Goal: Task Accomplishment & Management: Manage account settings

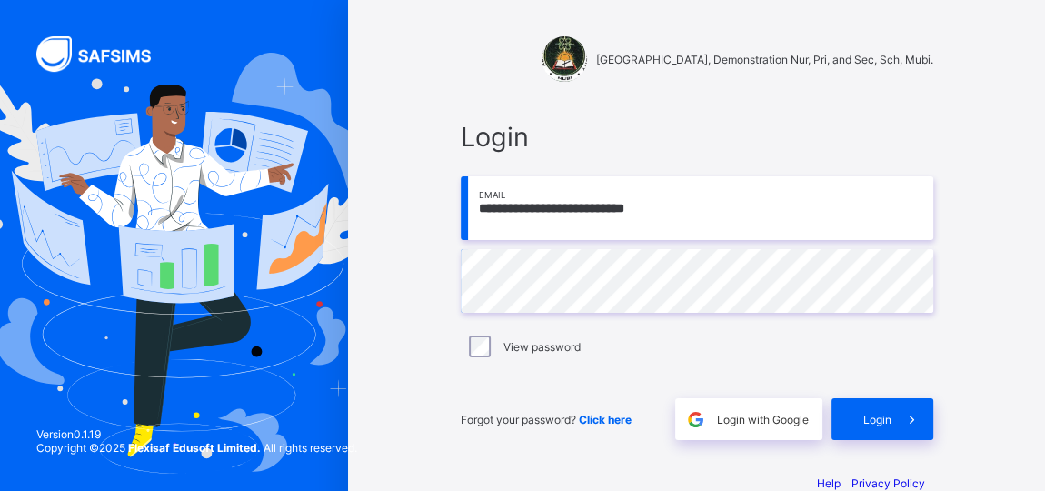
type input "**********"
click at [465, 277] on div "**********" at bounding box center [697, 280] width 509 height 355
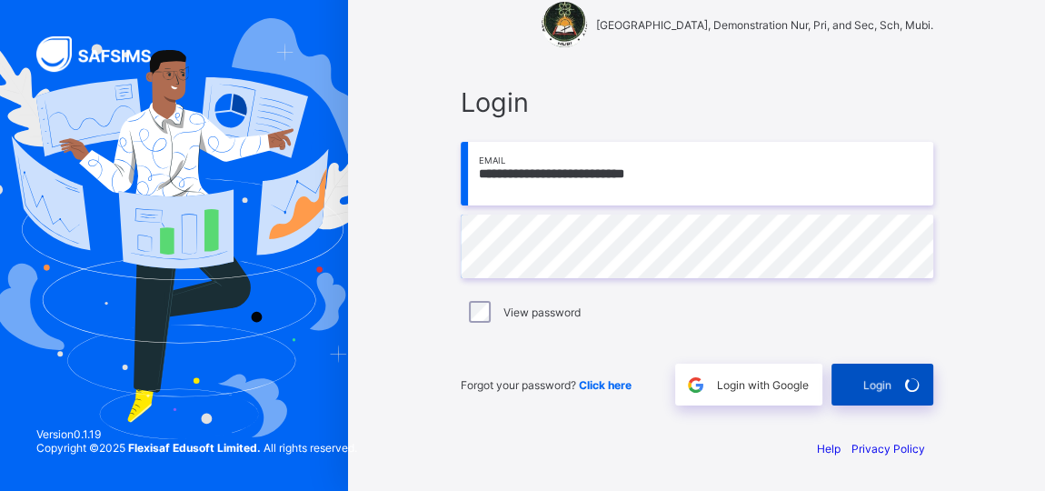
click at [889, 384] on span "Login" at bounding box center [878, 385] width 28 height 14
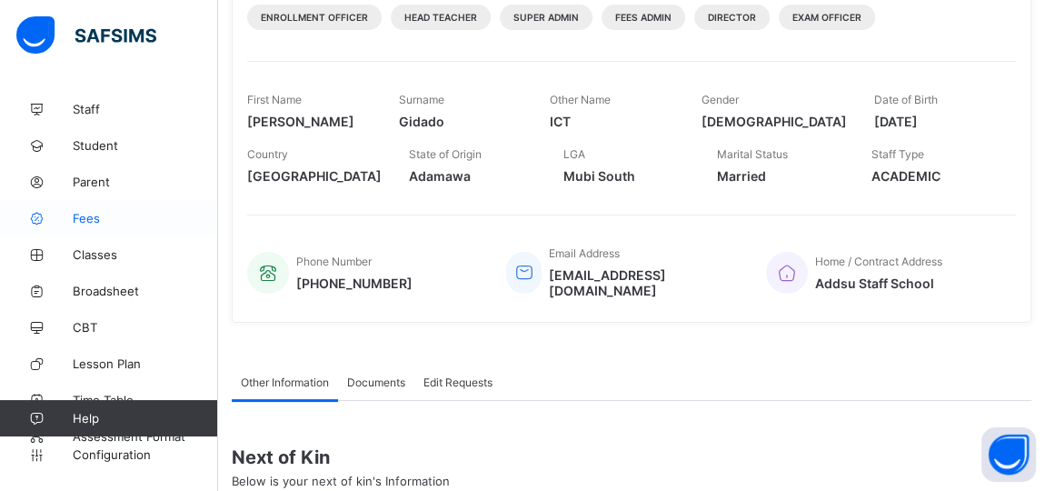
scroll to position [247, 0]
click at [96, 254] on span "Classes" at bounding box center [145, 254] width 145 height 15
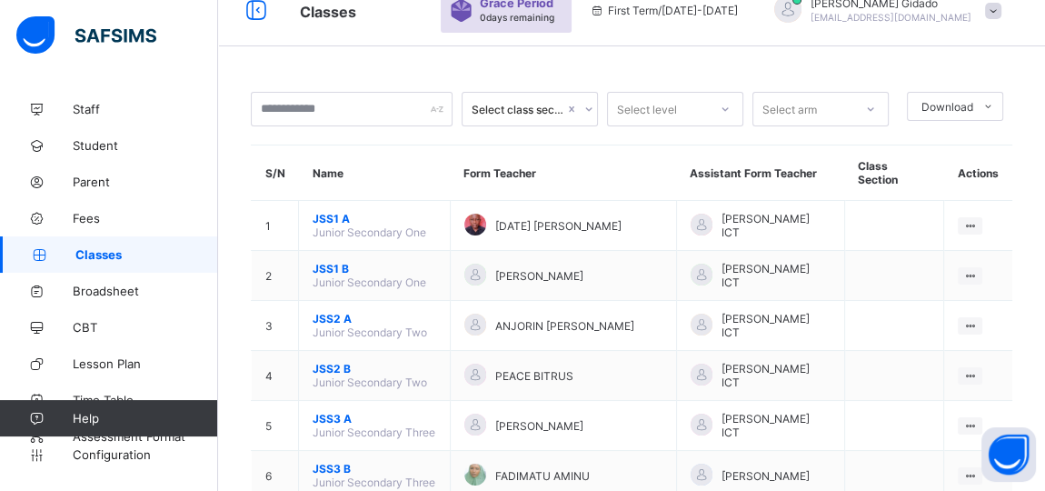
scroll to position [247, 0]
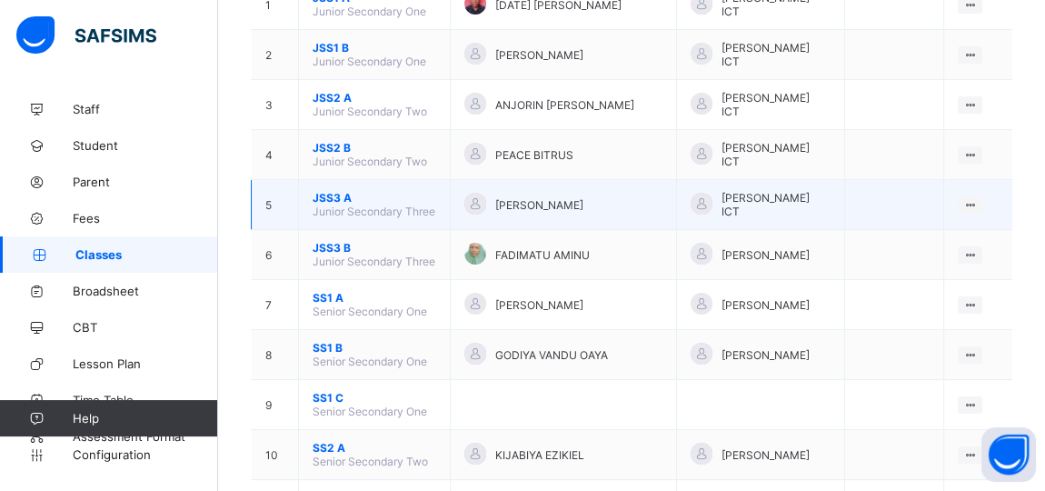
click at [342, 191] on span "JSS3 A" at bounding box center [375, 198] width 124 height 14
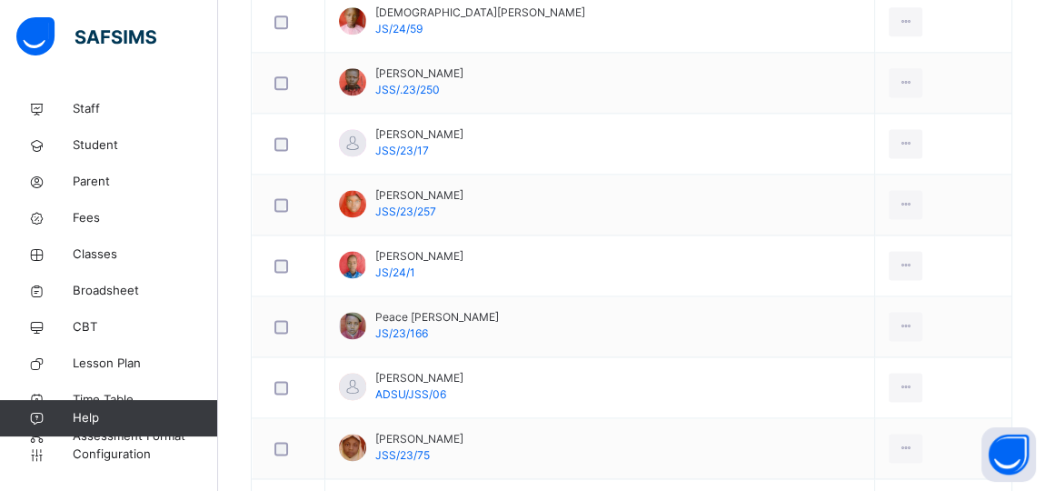
scroll to position [2148, 0]
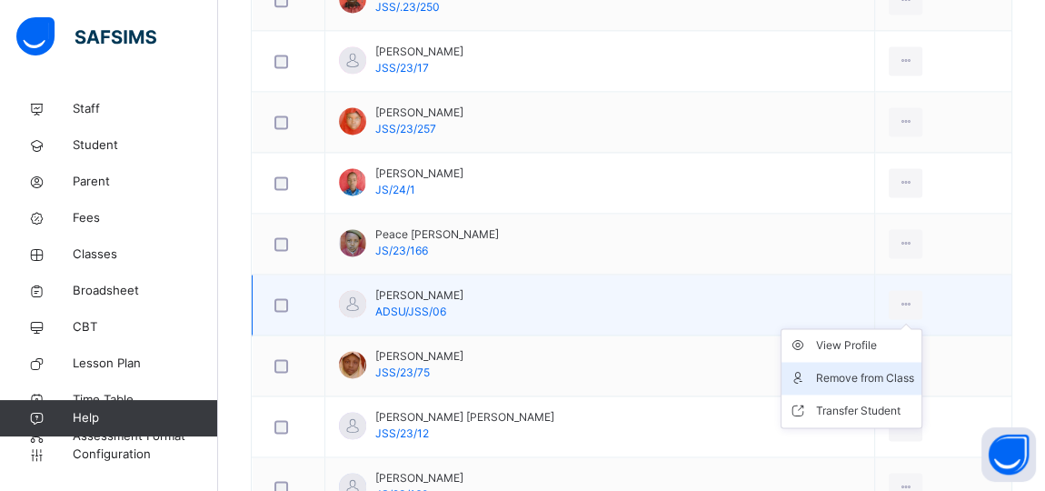
click at [871, 369] on div "Remove from Class" at bounding box center [865, 378] width 98 height 18
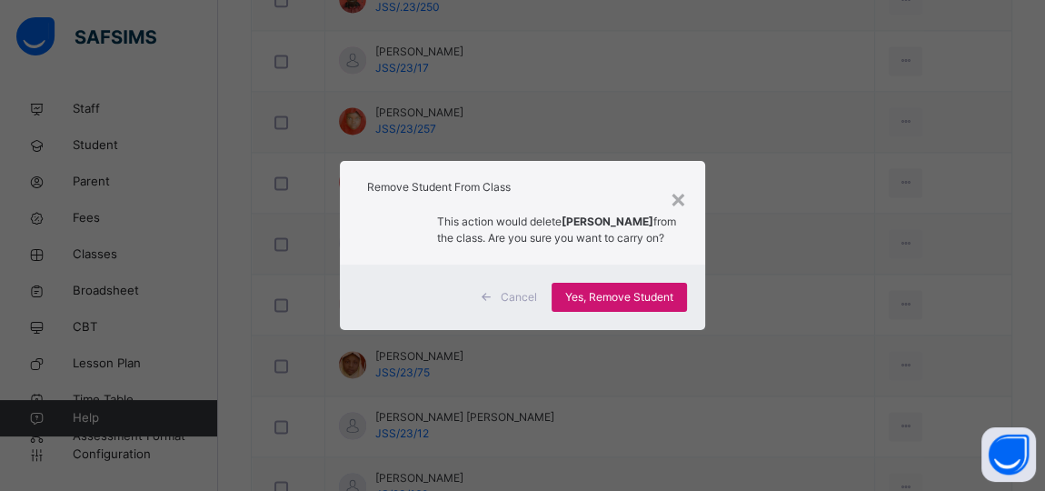
click at [638, 300] on span "Yes, Remove Student" at bounding box center [619, 297] width 108 height 16
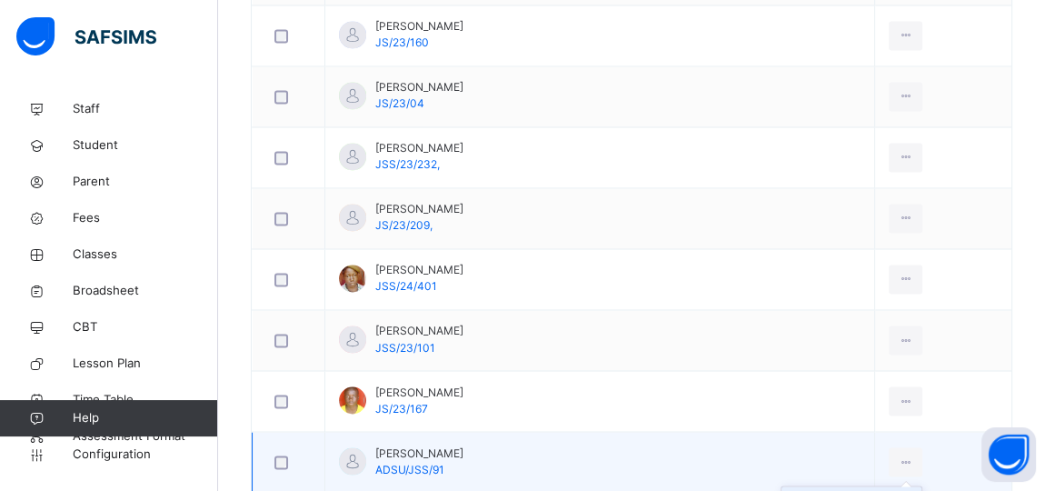
scroll to position [2630, 0]
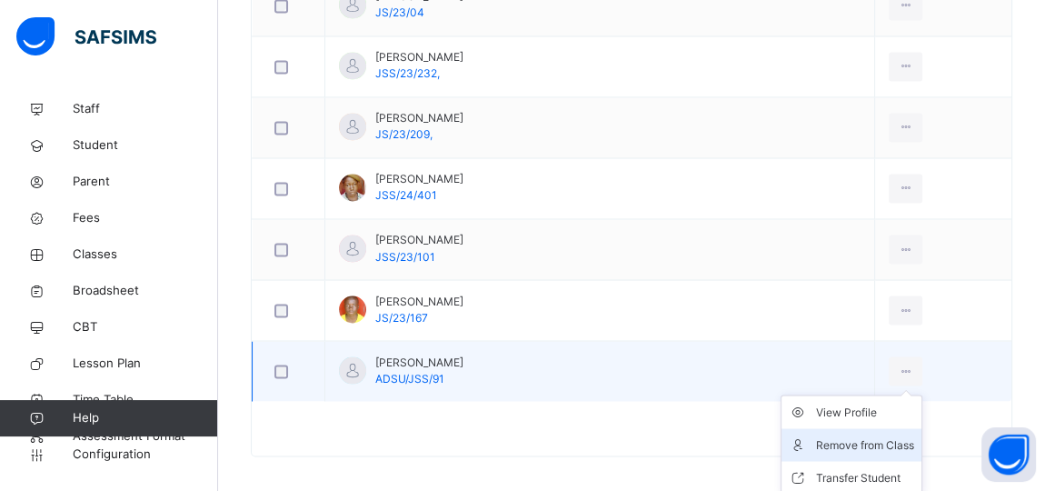
click at [864, 435] on div "Remove from Class" at bounding box center [865, 444] width 98 height 18
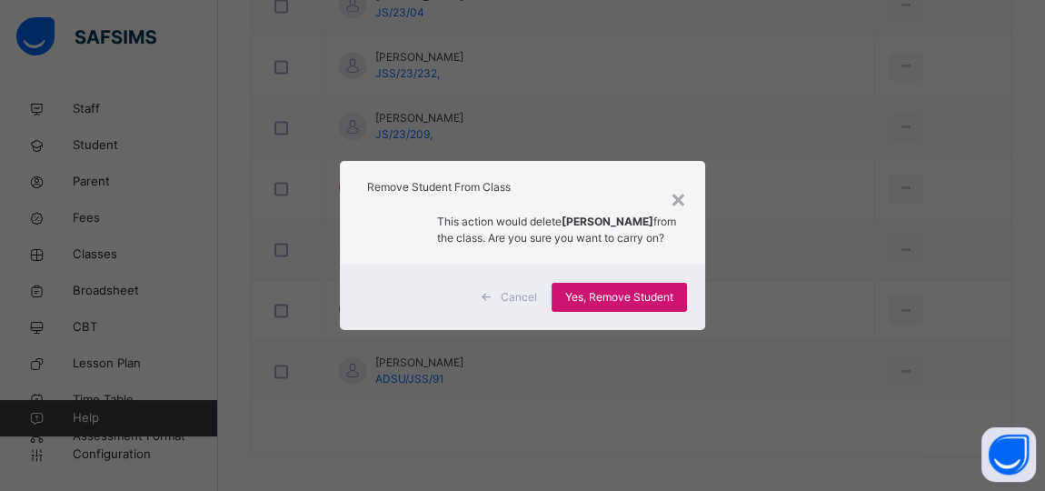
click at [640, 294] on span "Yes, Remove Student" at bounding box center [619, 297] width 108 height 16
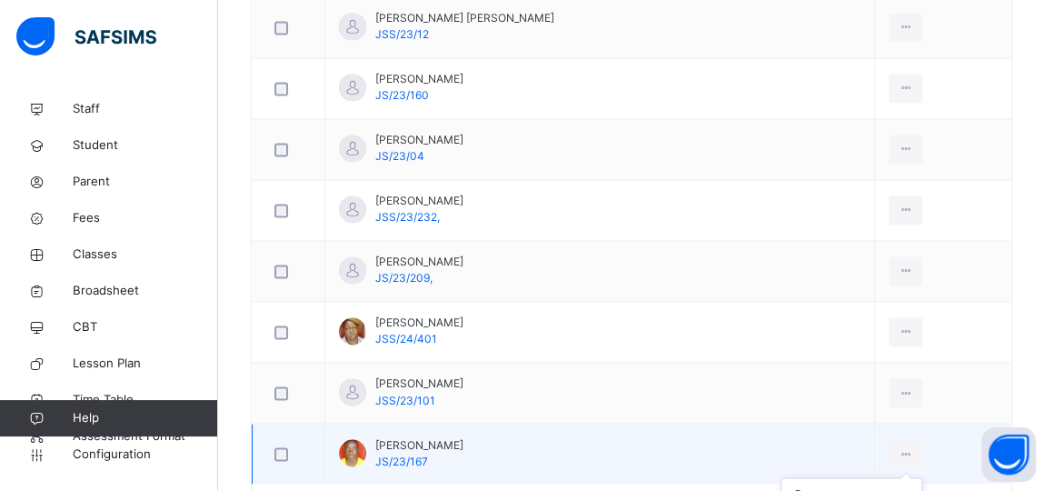
scroll to position [2569, 0]
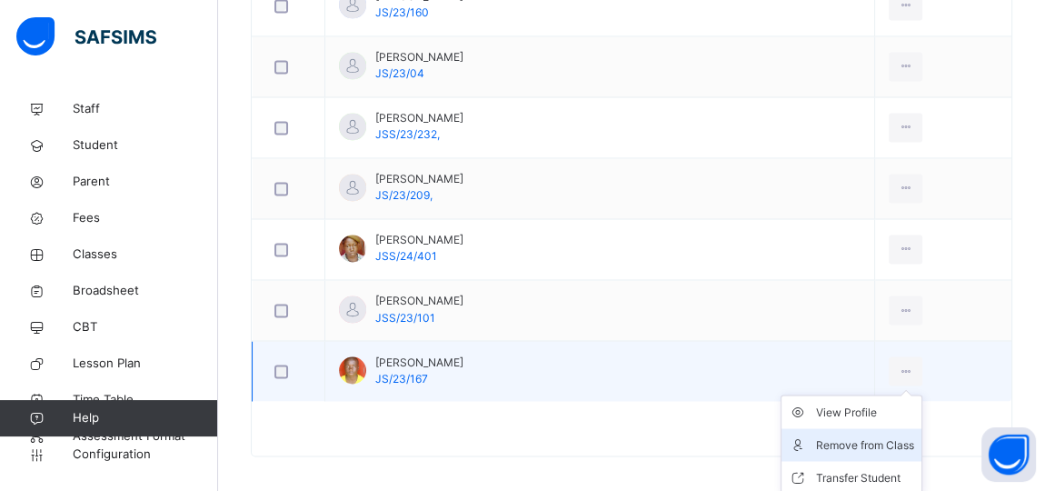
click at [873, 435] on div "Remove from Class" at bounding box center [865, 444] width 98 height 18
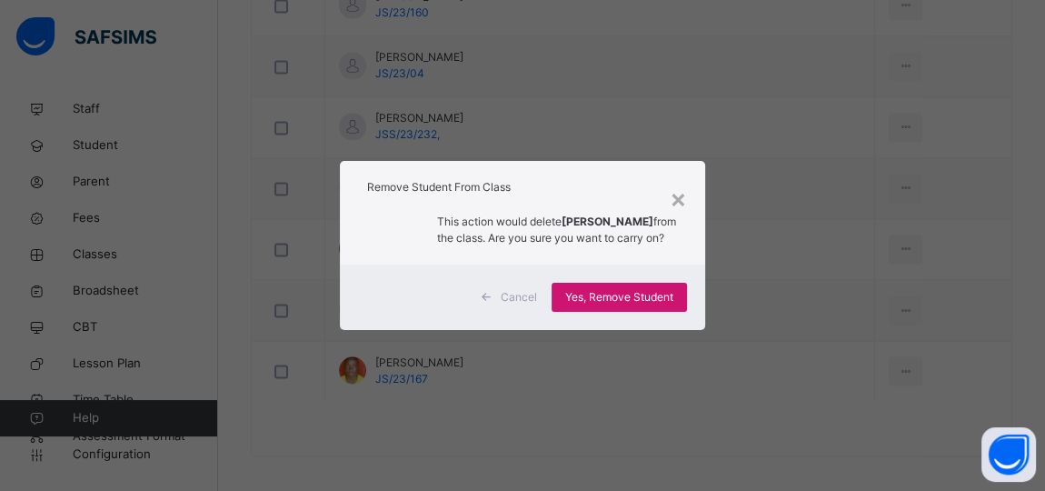
click at [660, 305] on span "Yes, Remove Student" at bounding box center [619, 297] width 108 height 16
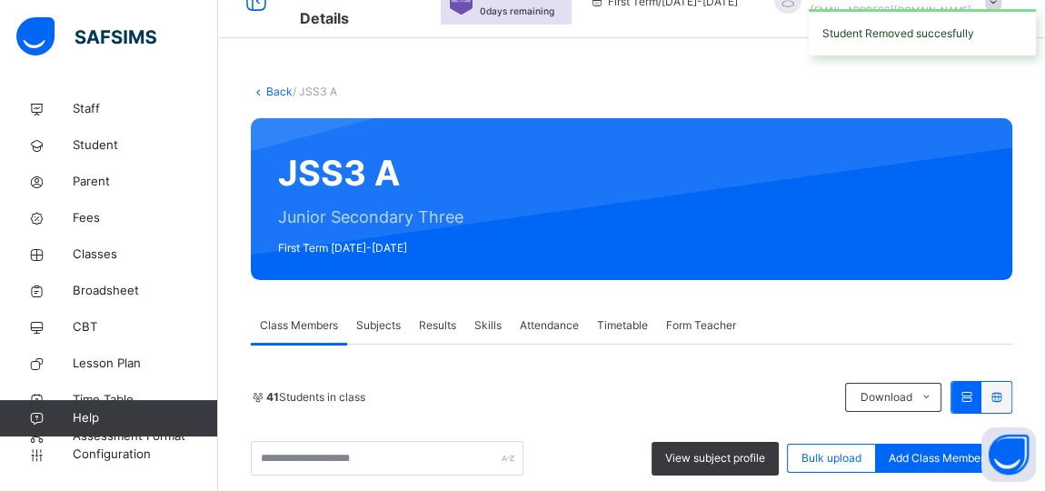
scroll to position [2509, 0]
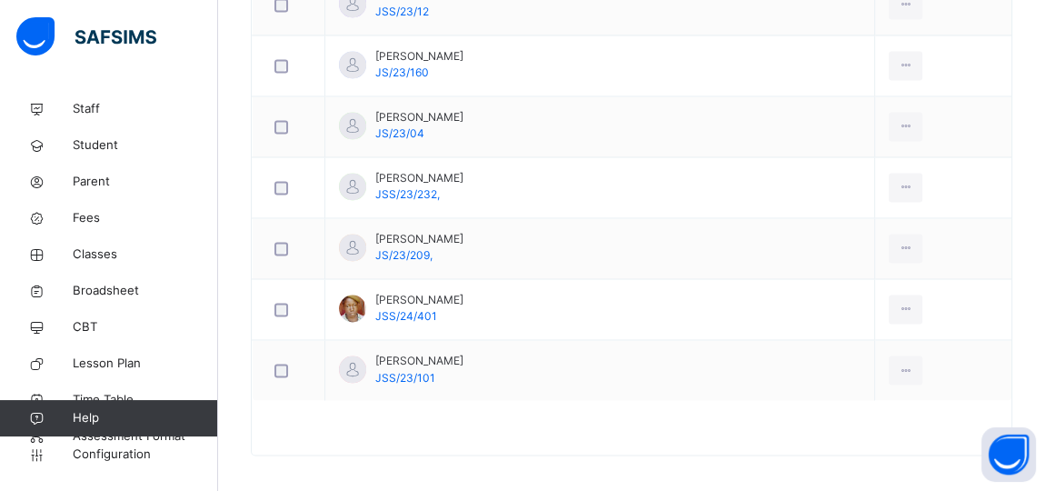
click at [0, 0] on div "Remove from Class" at bounding box center [0, 0] width 0 height 0
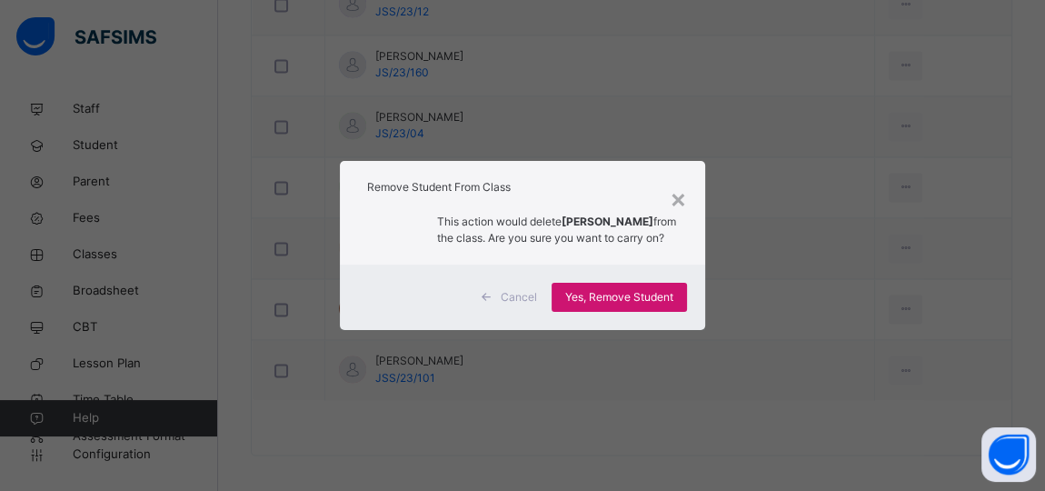
click at [659, 301] on span "Yes, Remove Student" at bounding box center [619, 297] width 108 height 16
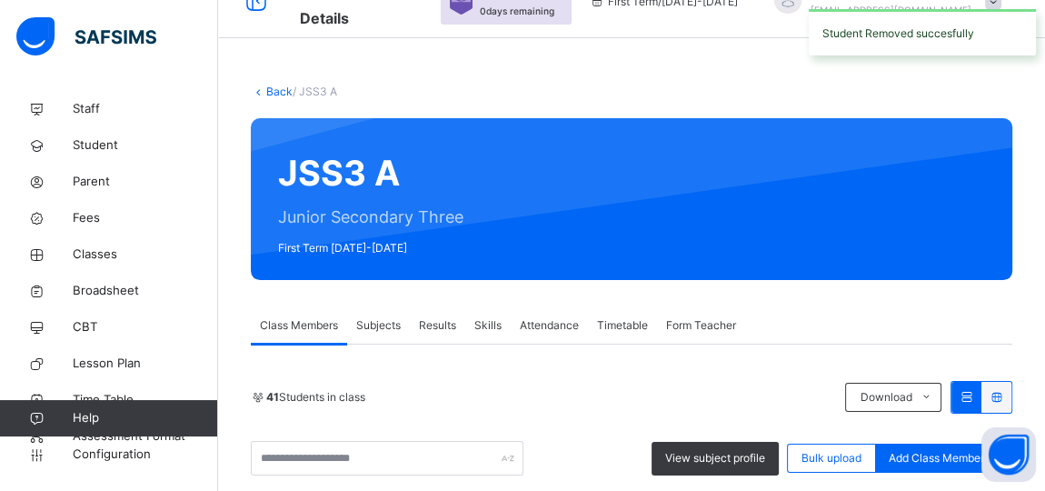
scroll to position [2448, 0]
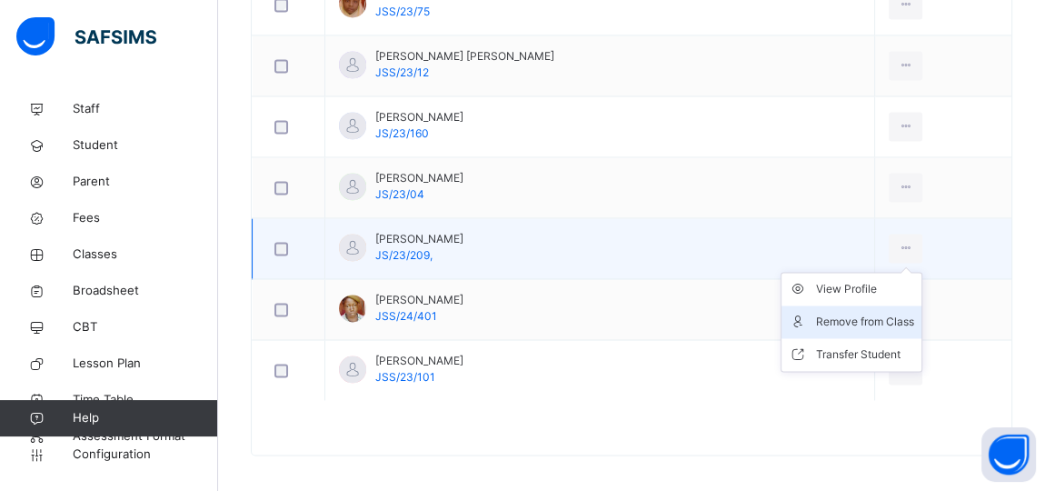
click at [871, 313] on div "Remove from Class" at bounding box center [865, 322] width 98 height 18
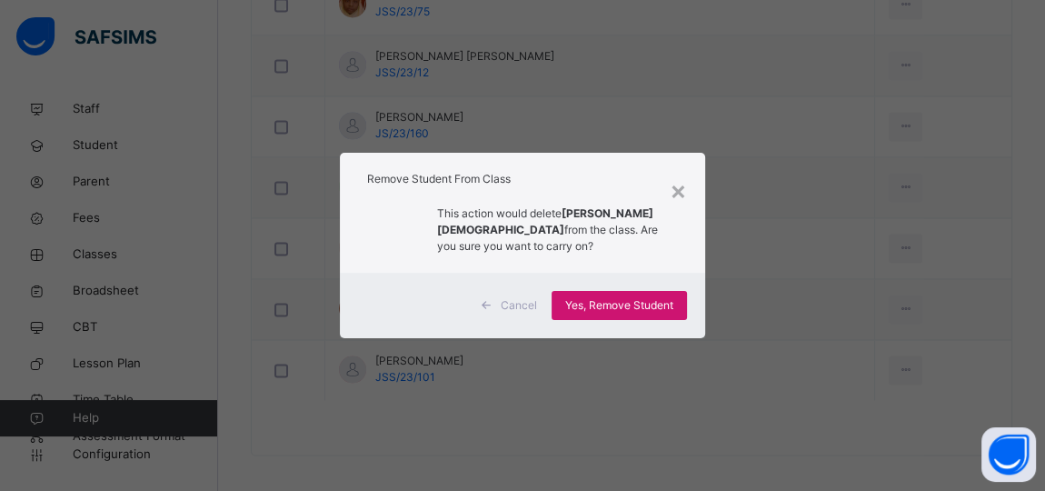
click at [667, 305] on span "Yes, Remove Student" at bounding box center [619, 305] width 108 height 16
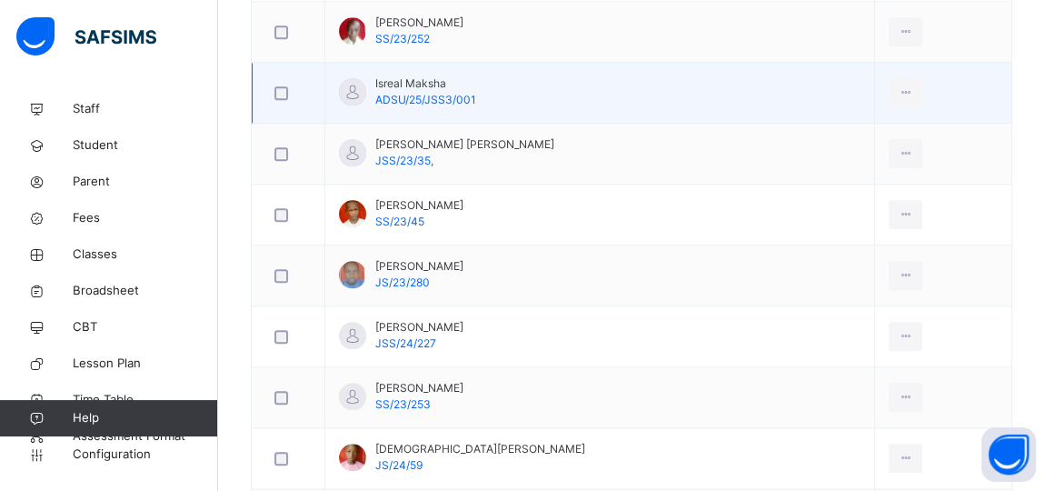
scroll to position [1644, 0]
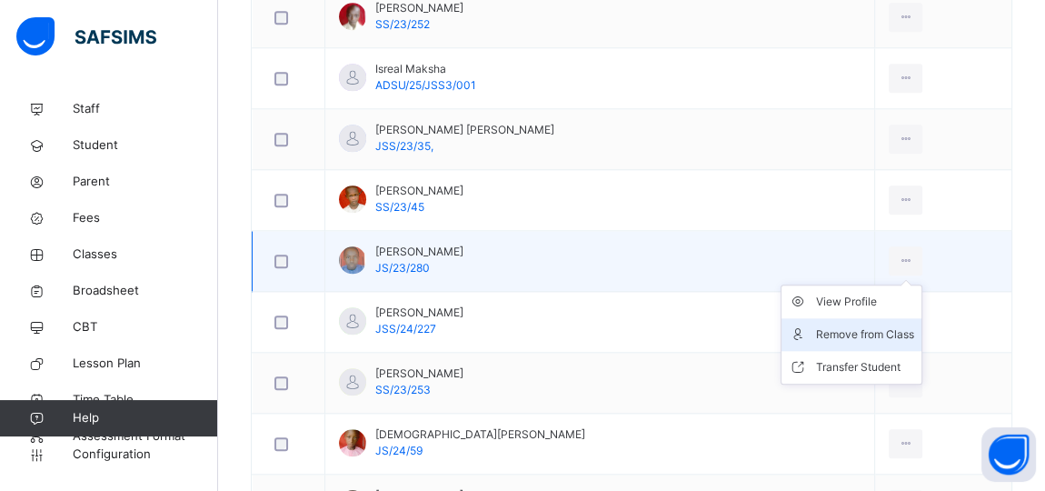
click at [867, 325] on div "Remove from Class" at bounding box center [865, 334] width 98 height 18
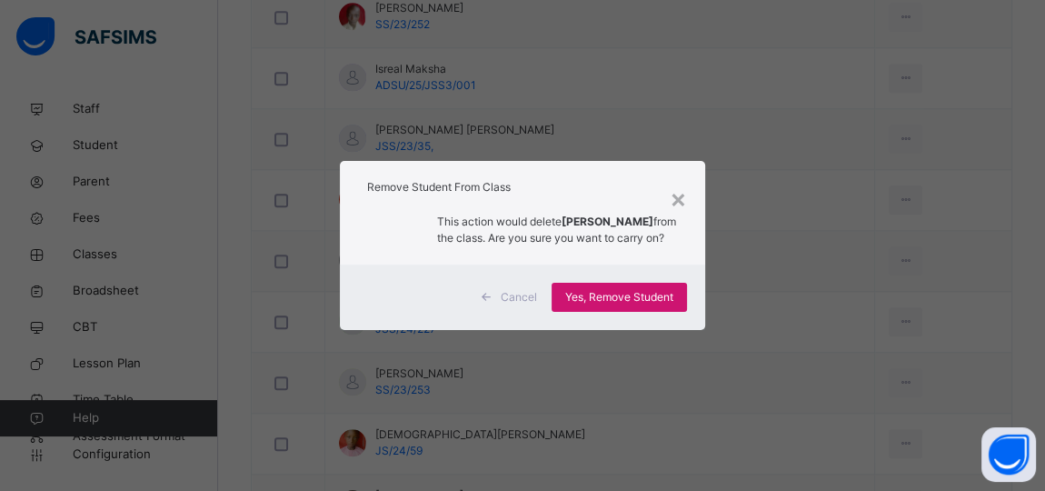
click at [604, 303] on span "Yes, Remove Student" at bounding box center [619, 297] width 108 height 16
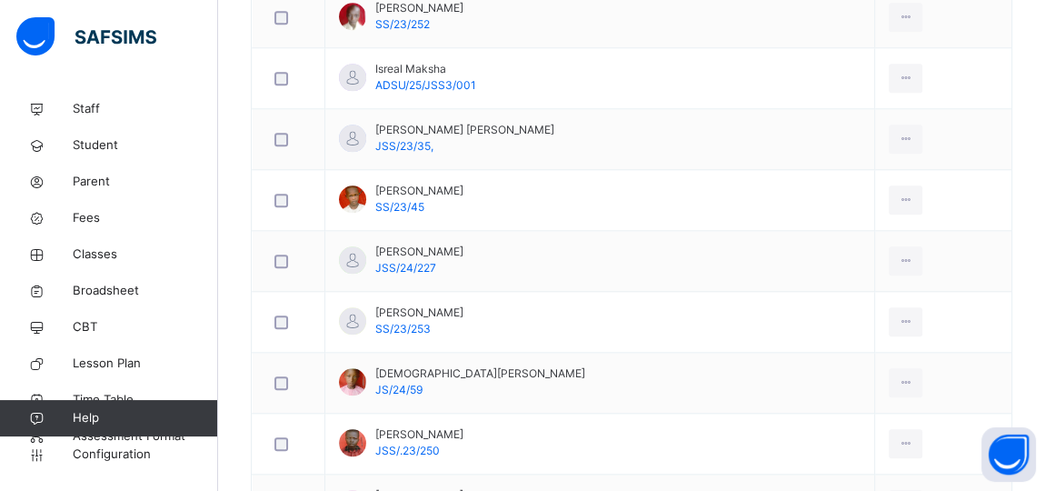
click at [0, 0] on div "Remove from Class" at bounding box center [0, 0] width 0 height 0
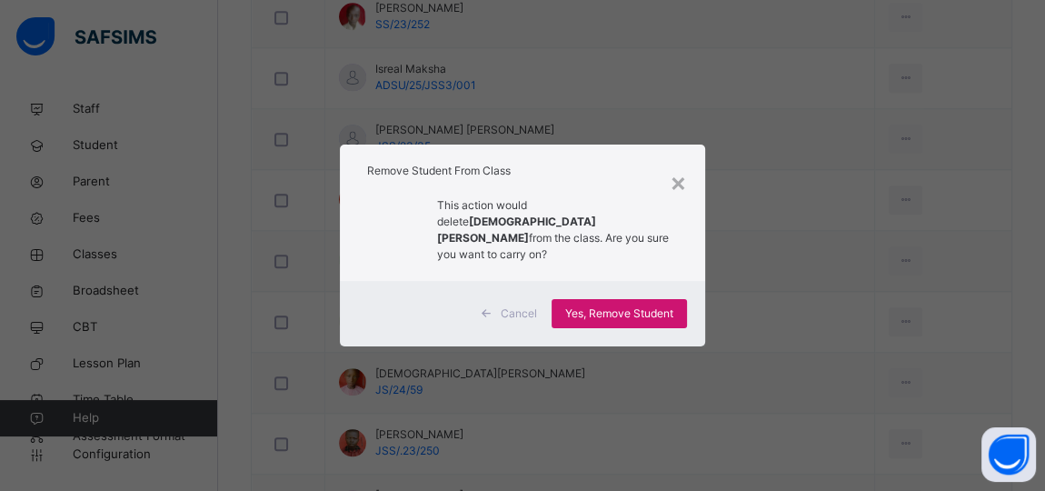
click at [659, 305] on span "Yes, Remove Student" at bounding box center [619, 313] width 108 height 16
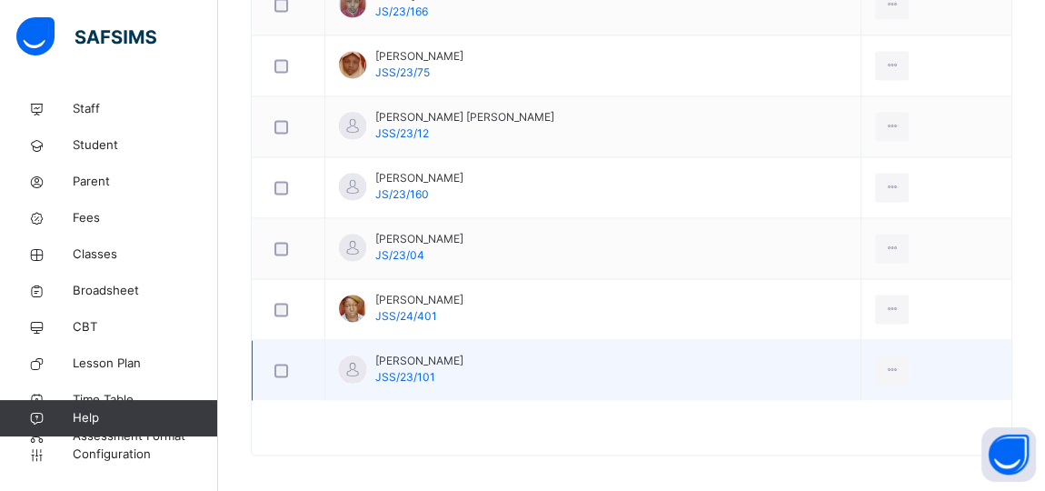
scroll to position [2266, 0]
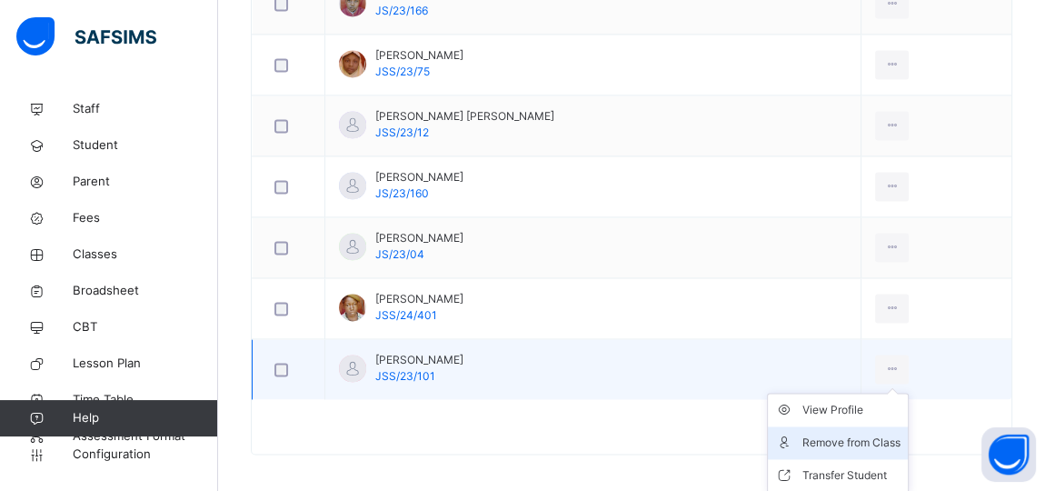
click at [869, 434] on div "Remove from Class" at bounding box center [852, 443] width 98 height 18
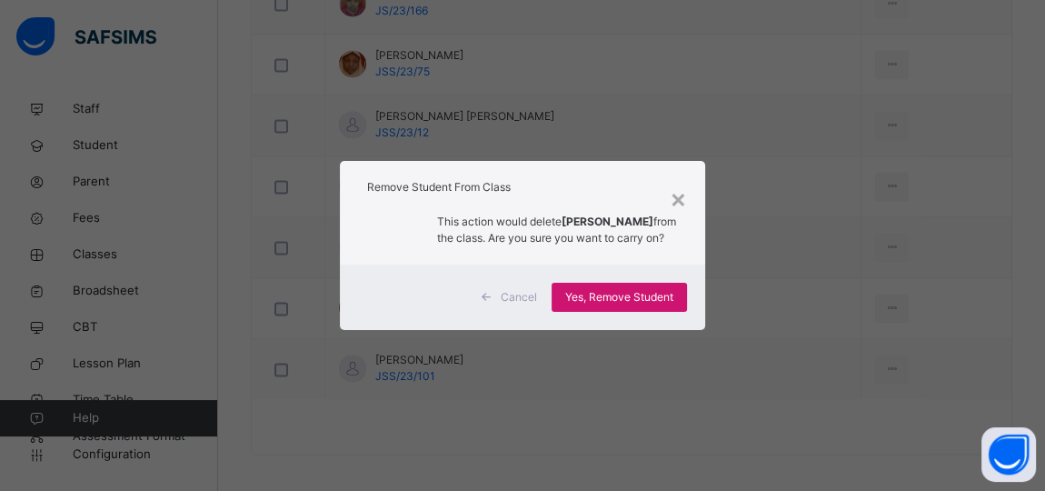
click at [639, 305] on span "Yes, Remove Student" at bounding box center [619, 297] width 108 height 16
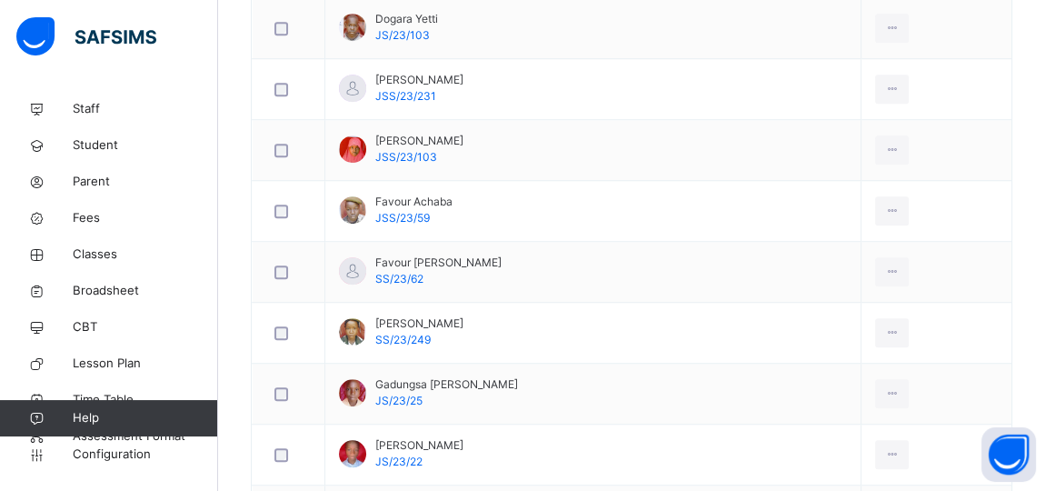
scroll to position [1131, 0]
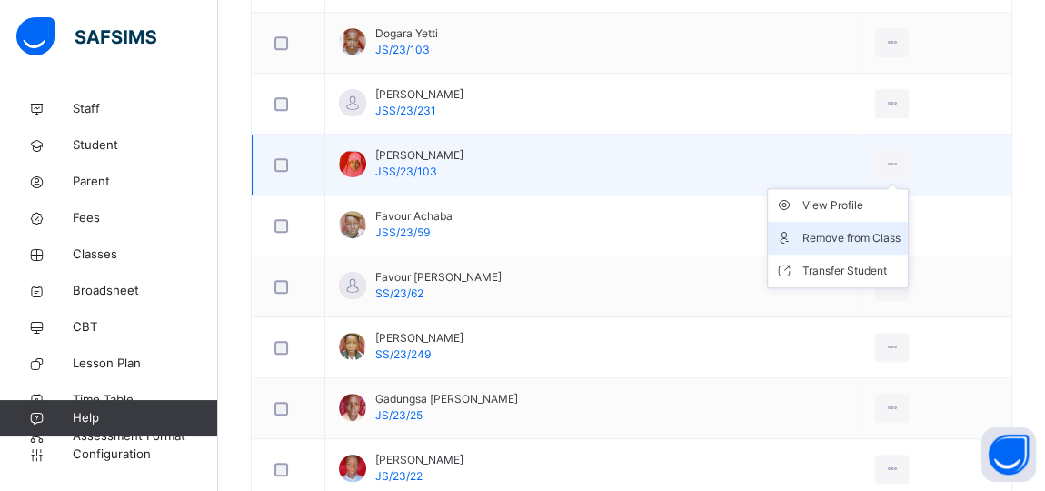
click at [877, 229] on div "Remove from Class" at bounding box center [852, 238] width 98 height 18
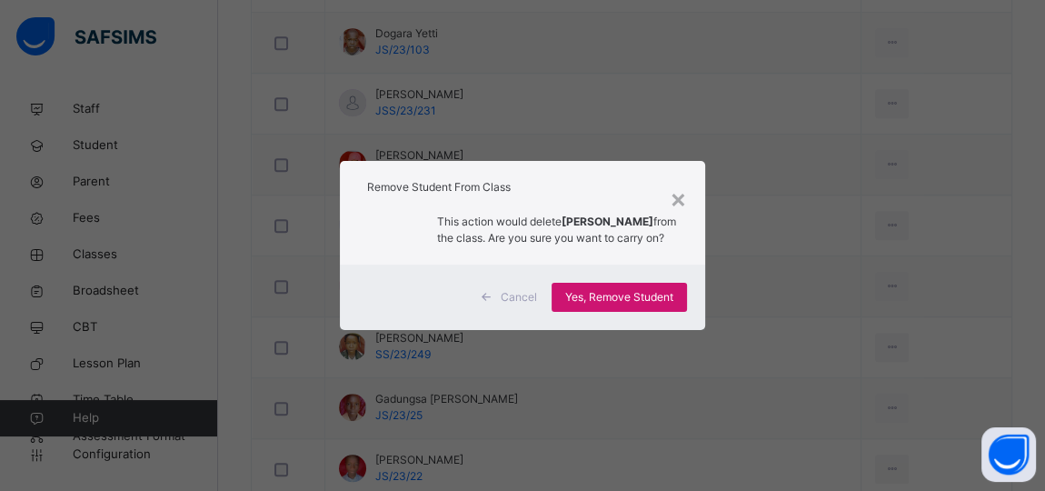
click at [670, 304] on span "Yes, Remove Student" at bounding box center [619, 297] width 108 height 16
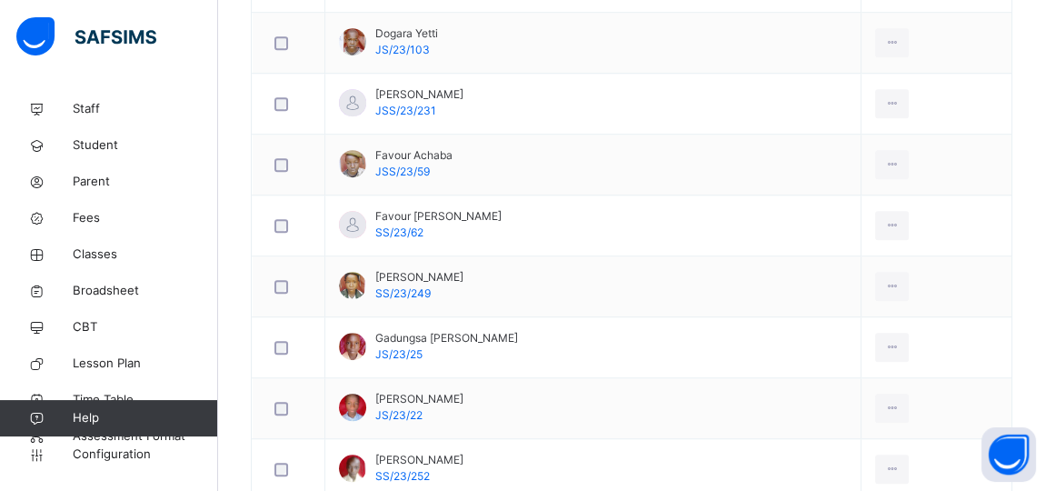
scroll to position [1792, 0]
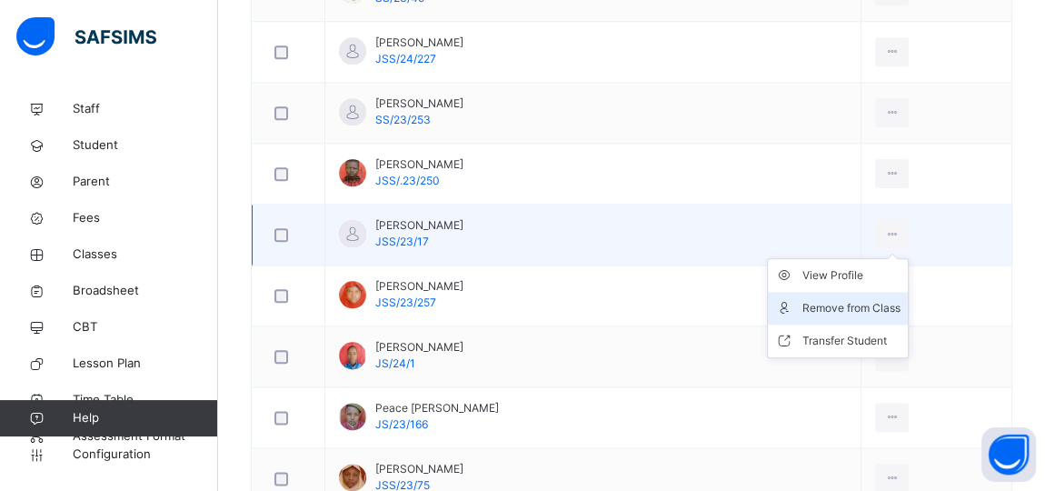
click at [873, 299] on div "Remove from Class" at bounding box center [852, 308] width 98 height 18
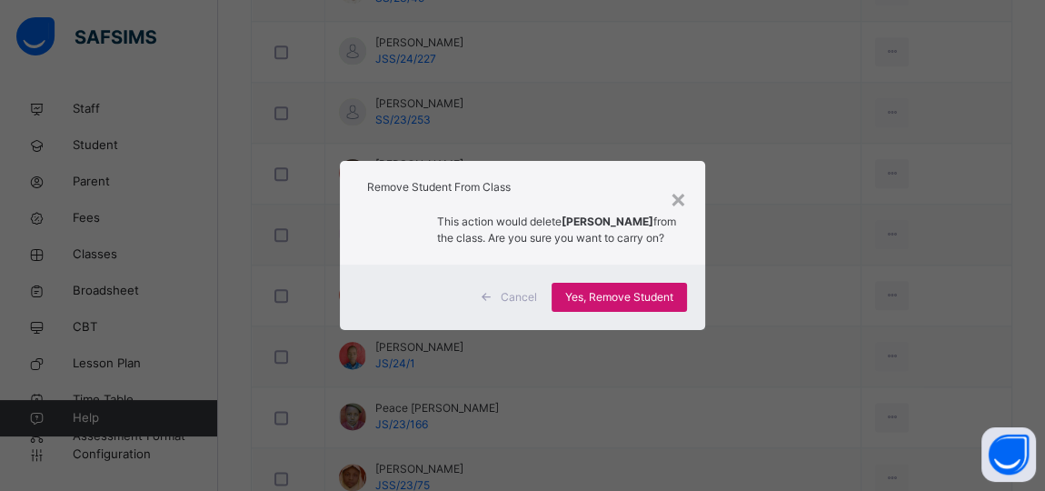
click at [665, 295] on div "Yes, Remove Student" at bounding box center [619, 297] width 135 height 29
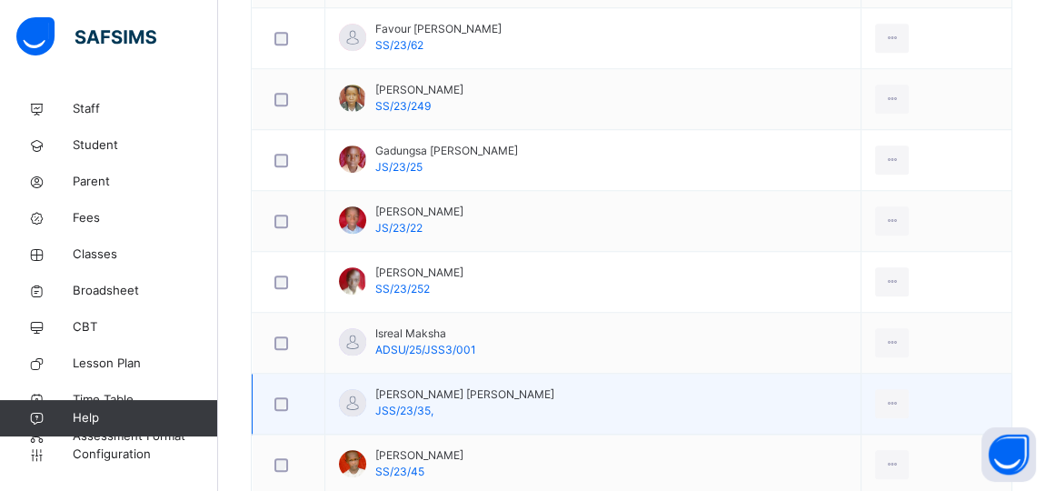
scroll to position [1340, 0]
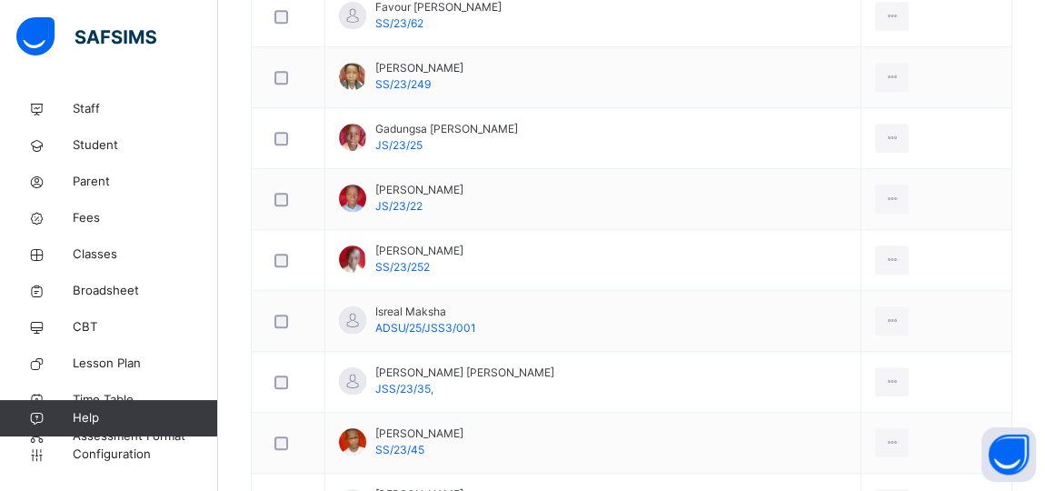
click at [0, 0] on div "Remove from Class" at bounding box center [0, 0] width 0 height 0
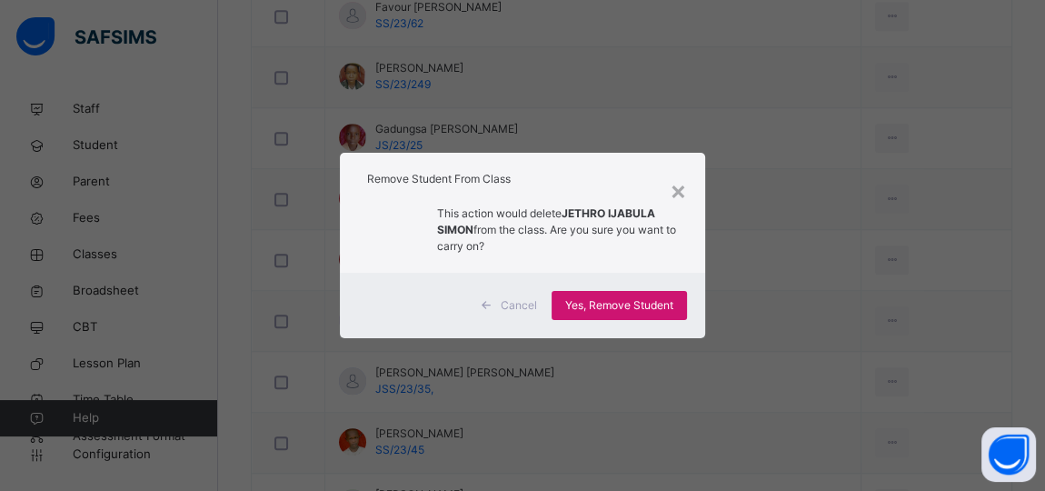
click at [640, 302] on span "Yes, Remove Student" at bounding box center [619, 305] width 108 height 16
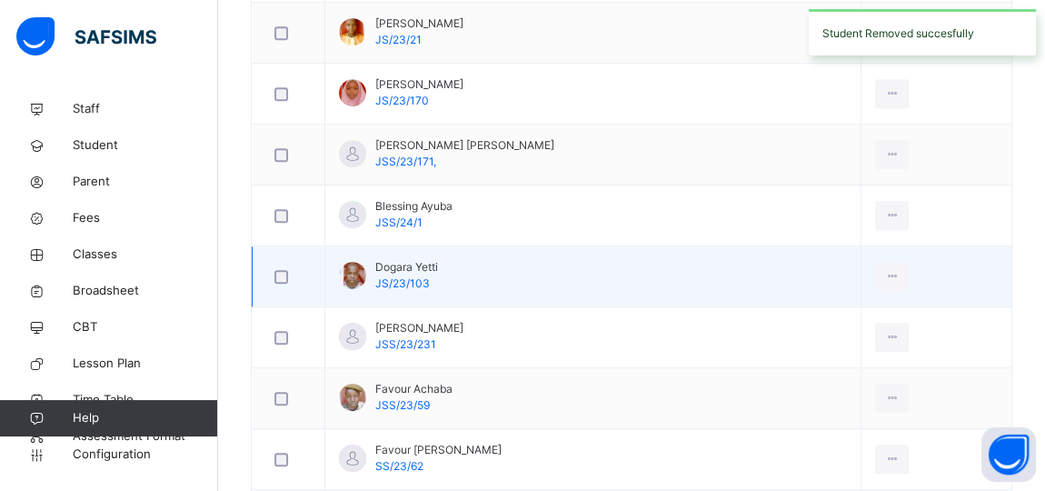
scroll to position [761, 0]
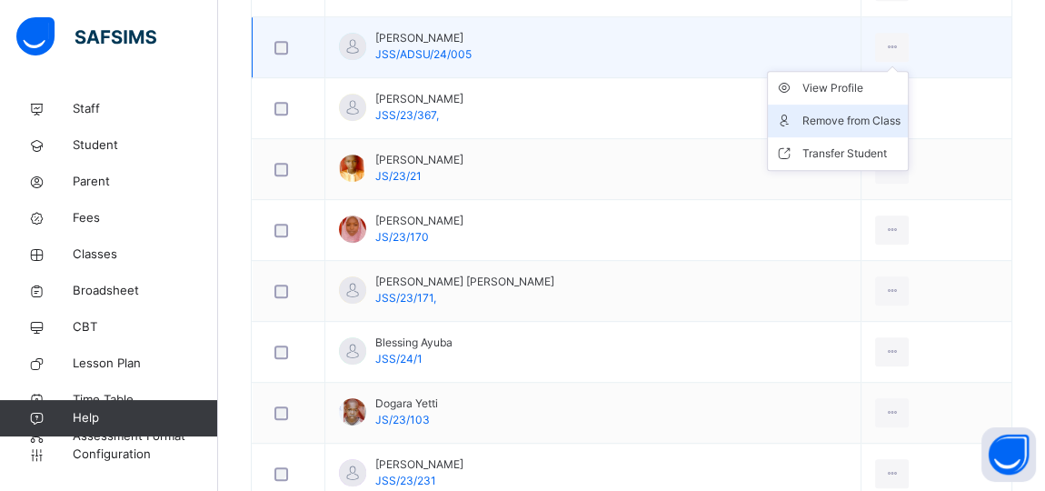
click at [873, 118] on div "Remove from Class" at bounding box center [852, 121] width 98 height 18
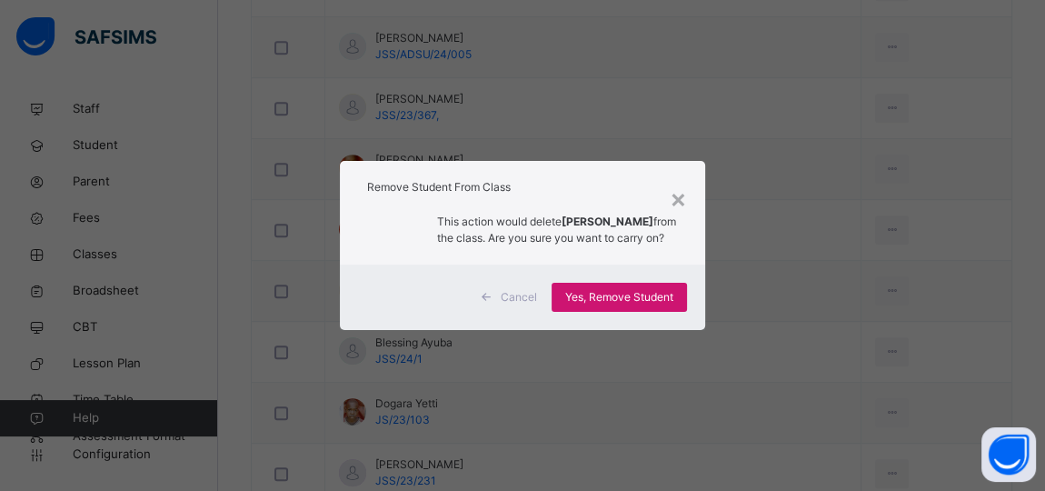
click at [644, 297] on span "Yes, Remove Student" at bounding box center [619, 297] width 108 height 16
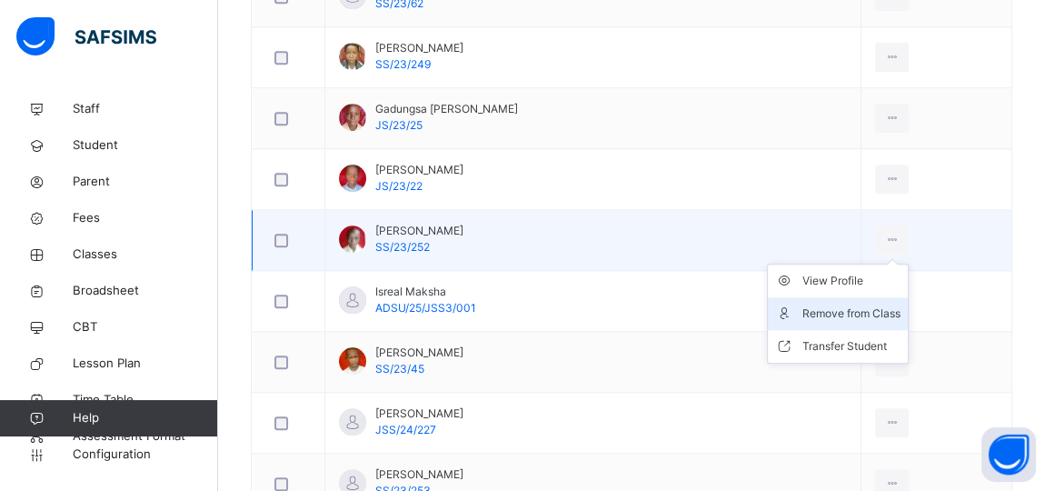
scroll to position [1423, 0]
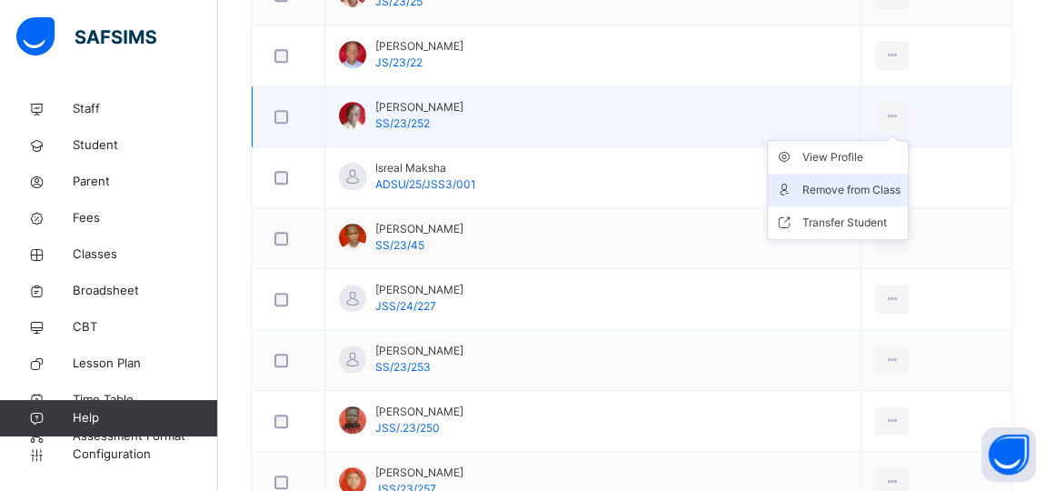
click at [867, 190] on div "Remove from Class" at bounding box center [852, 190] width 98 height 18
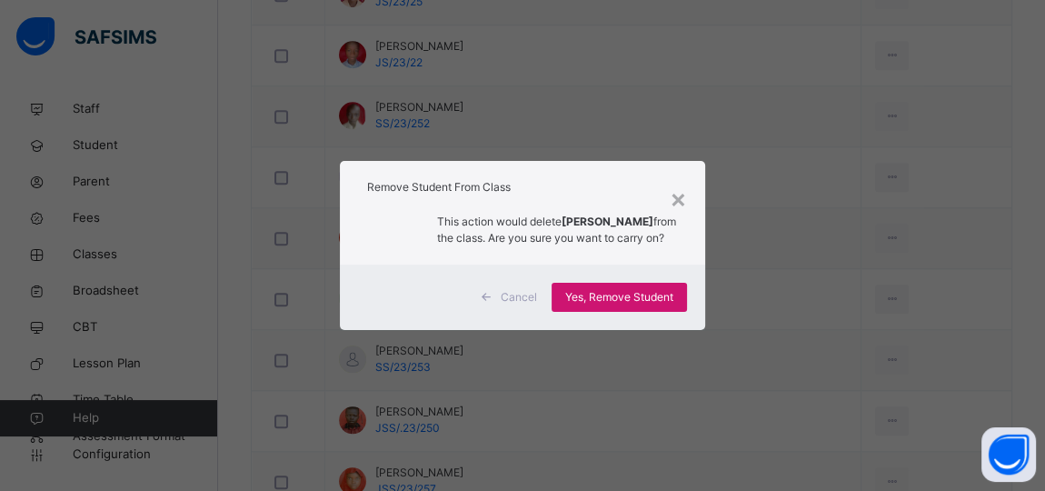
click at [626, 304] on span "Yes, Remove Student" at bounding box center [619, 297] width 108 height 16
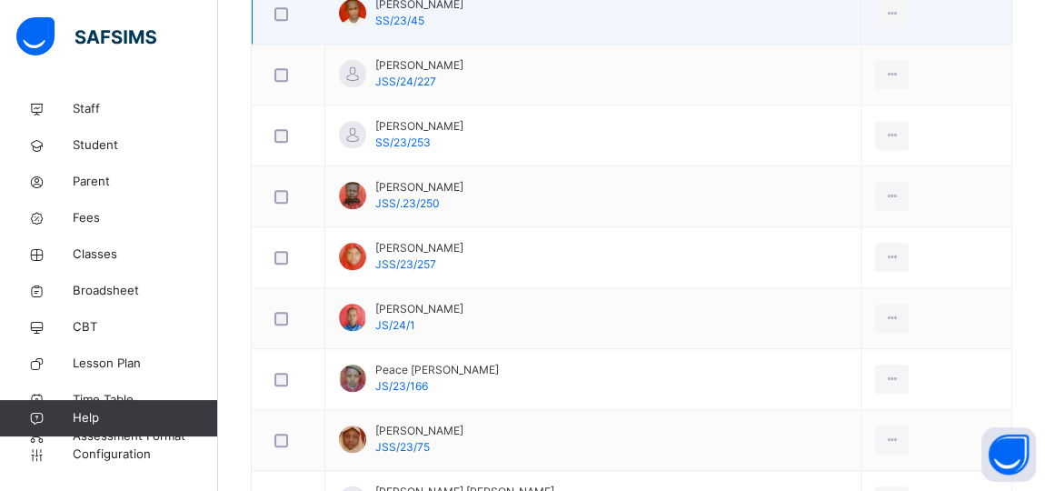
scroll to position [1587, 0]
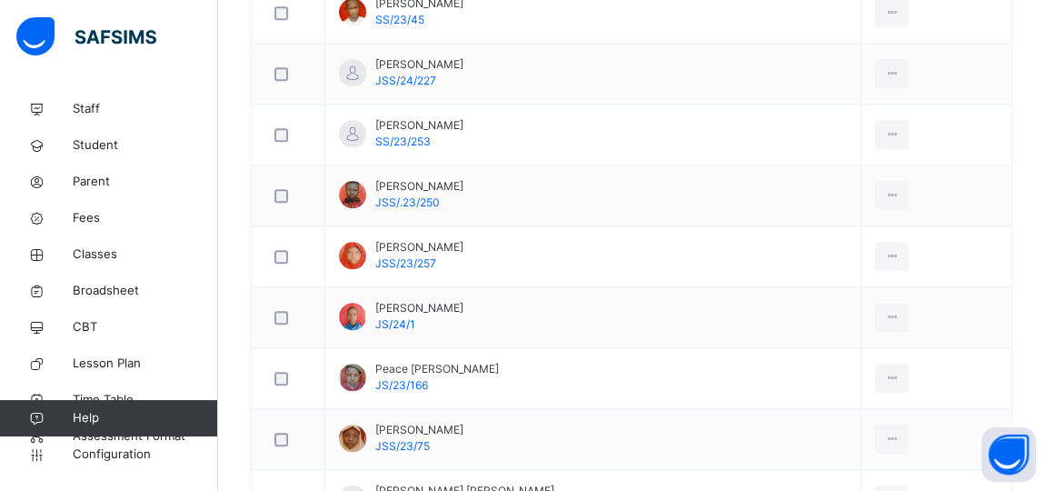
click at [0, 0] on div "Remove from Class" at bounding box center [0, 0] width 0 height 0
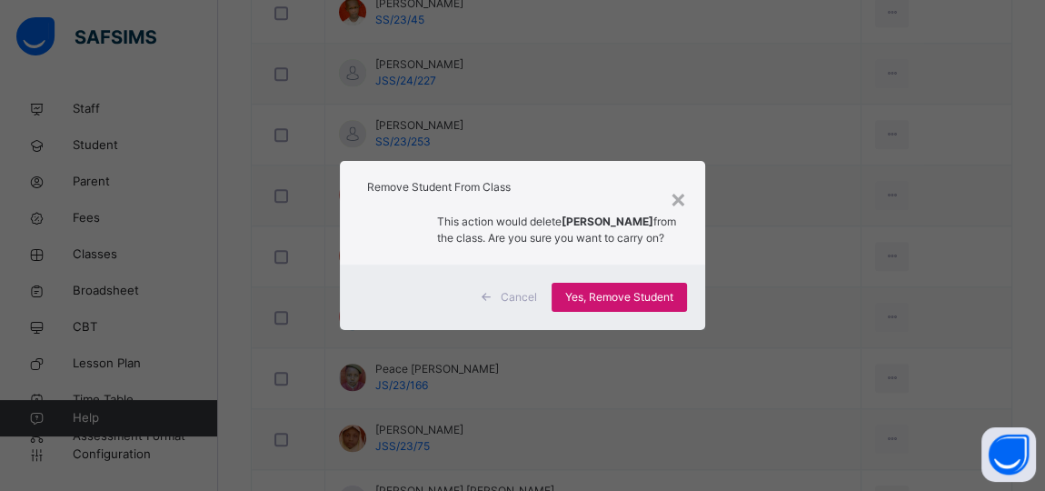
click at [635, 305] on span "Yes, Remove Student" at bounding box center [619, 297] width 108 height 16
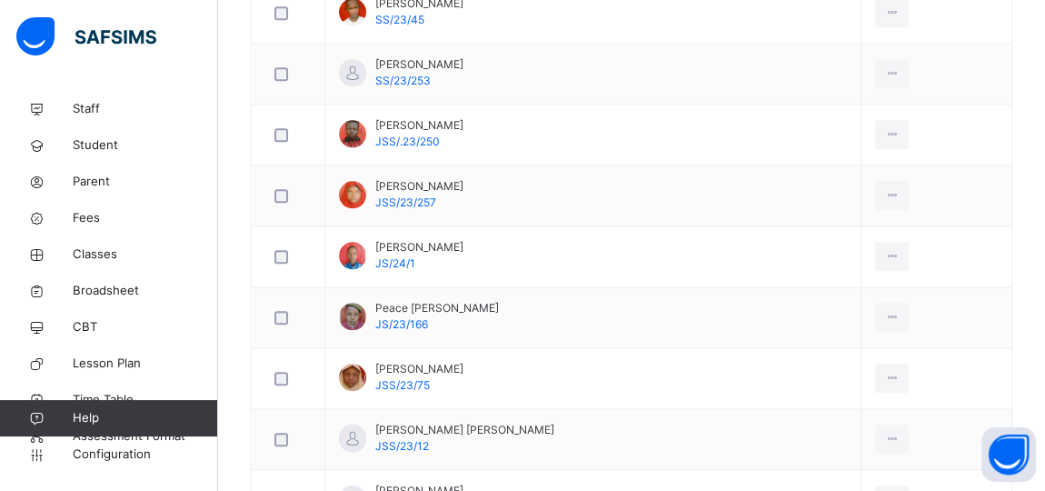
click at [0, 0] on div "Remove from Class" at bounding box center [0, 0] width 0 height 0
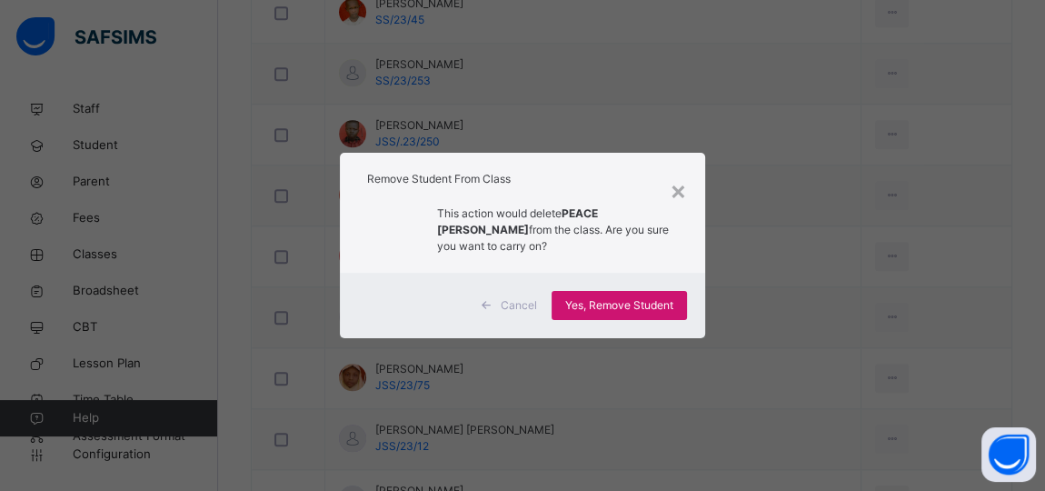
click at [645, 297] on span "Yes, Remove Student" at bounding box center [619, 305] width 108 height 16
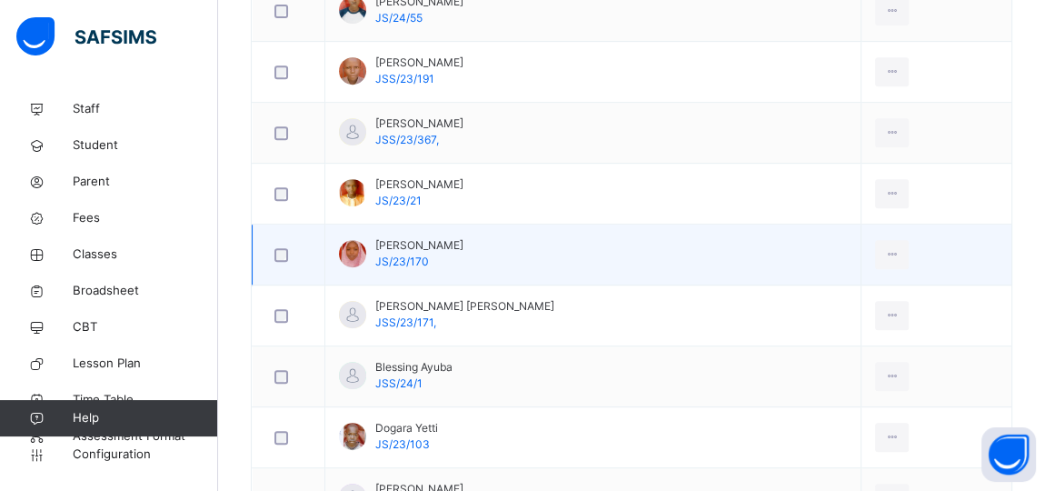
scroll to position [678, 0]
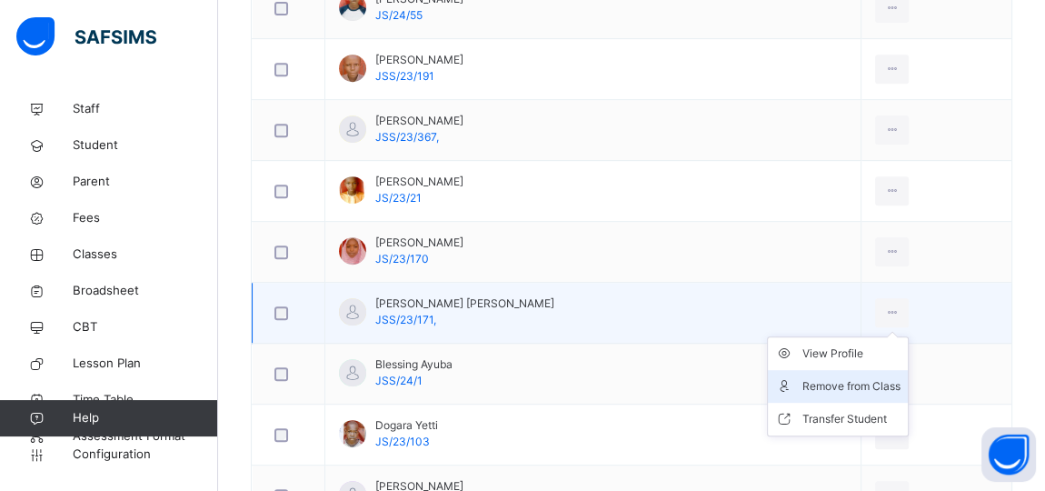
click at [872, 382] on div "Remove from Class" at bounding box center [852, 386] width 98 height 18
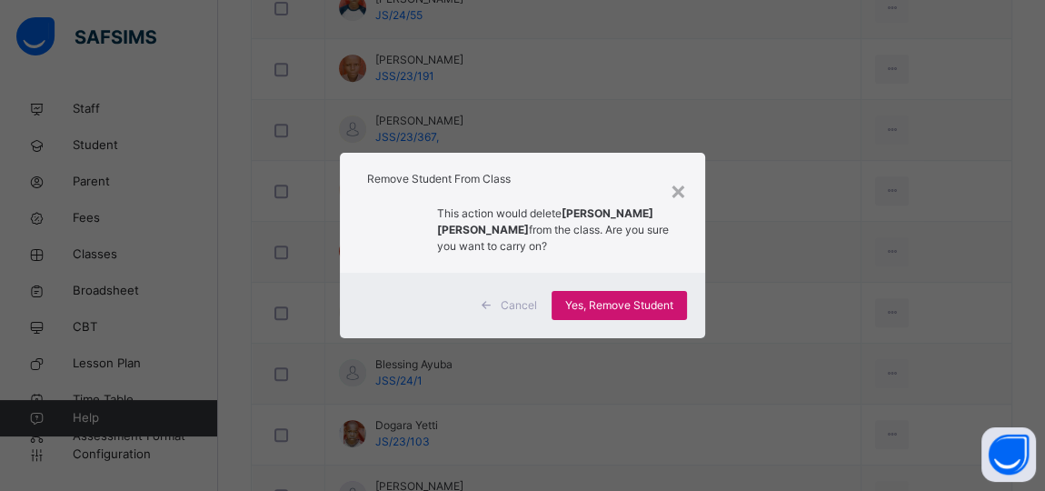
click at [643, 297] on span "Yes, Remove Student" at bounding box center [619, 305] width 108 height 16
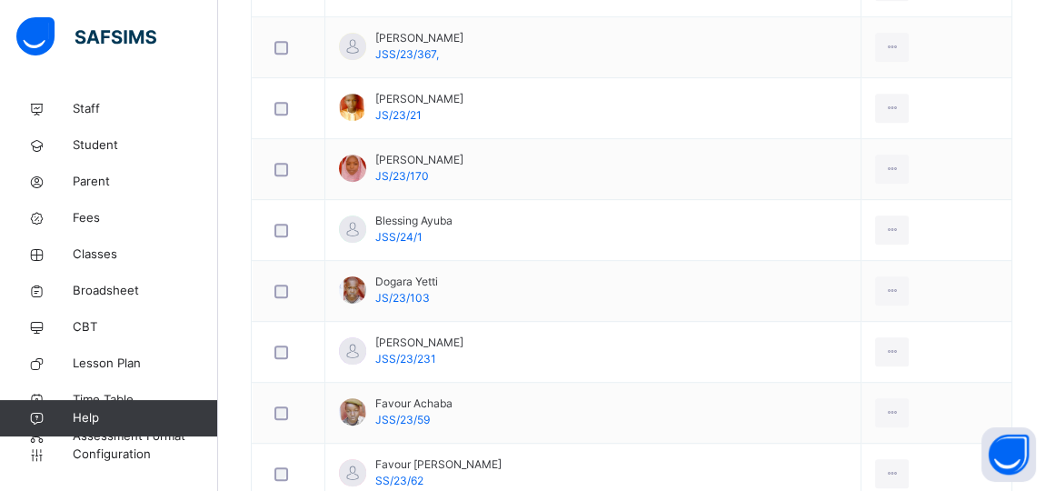
scroll to position [514, 0]
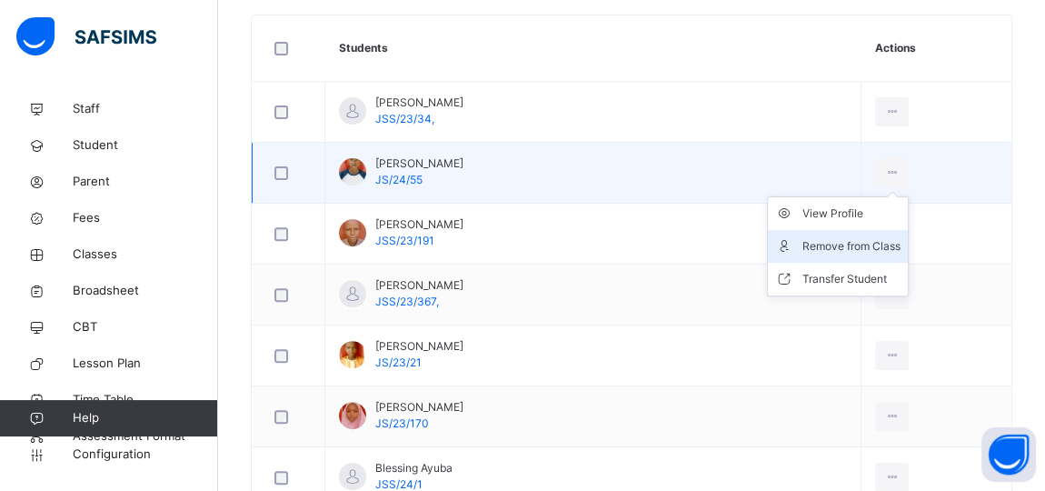
click at [875, 237] on div "Remove from Class" at bounding box center [852, 246] width 98 height 18
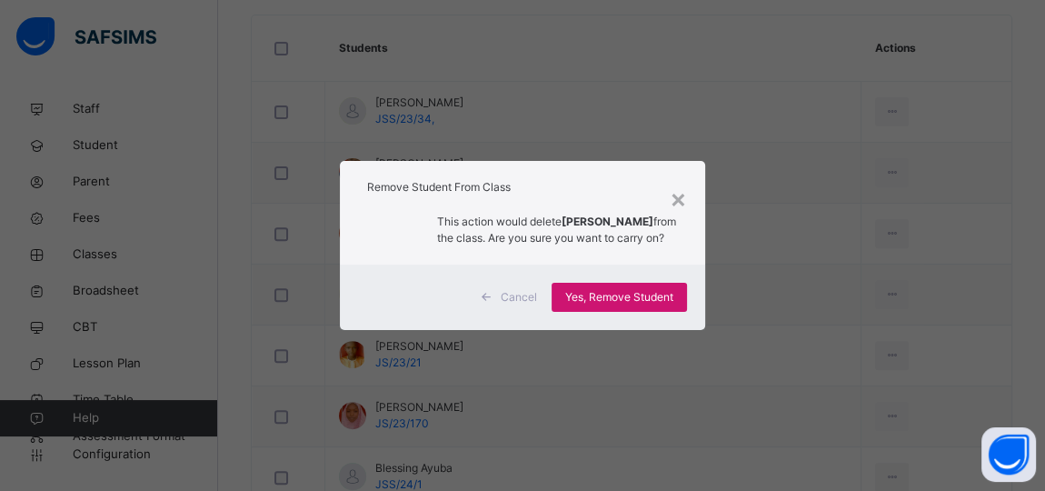
click at [625, 295] on div "Yes, Remove Student" at bounding box center [619, 297] width 135 height 29
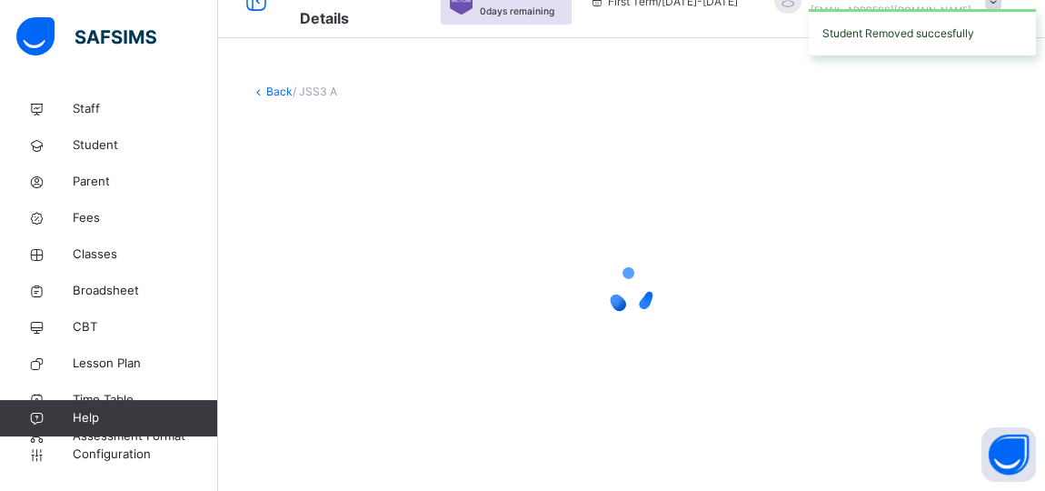
scroll to position [35, 0]
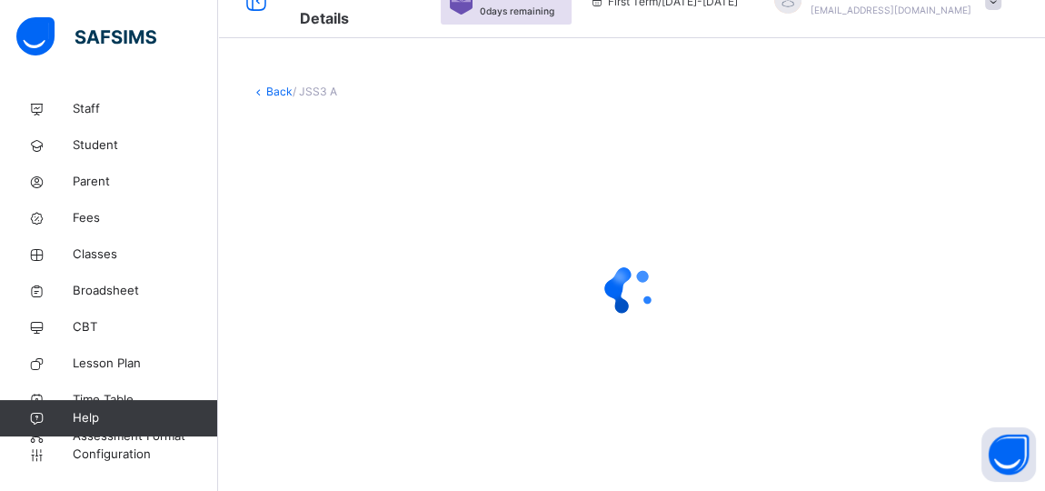
click at [667, 88] on div "Back / JSS3 A" at bounding box center [632, 92] width 762 height 16
click at [718, 102] on div "Back / JSS3 A" at bounding box center [631, 273] width 827 height 435
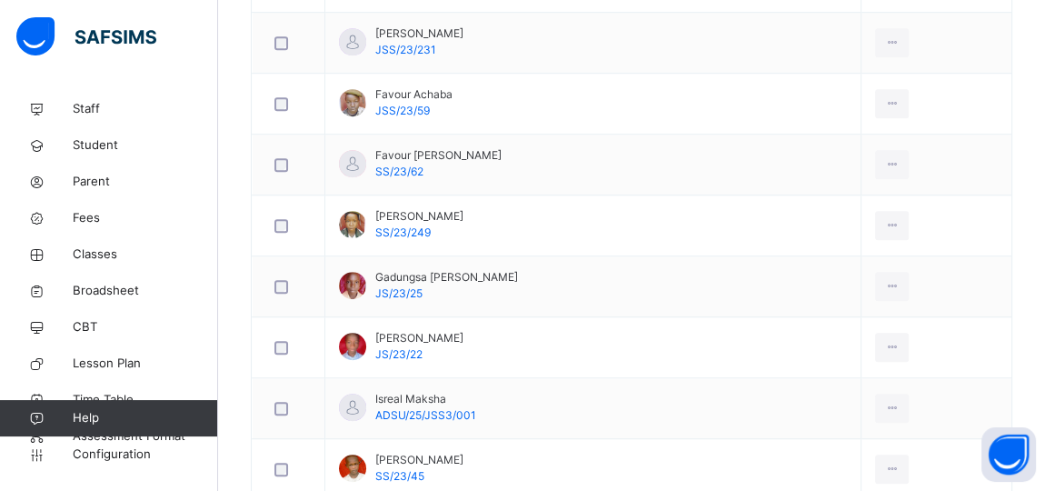
scroll to position [1257, 0]
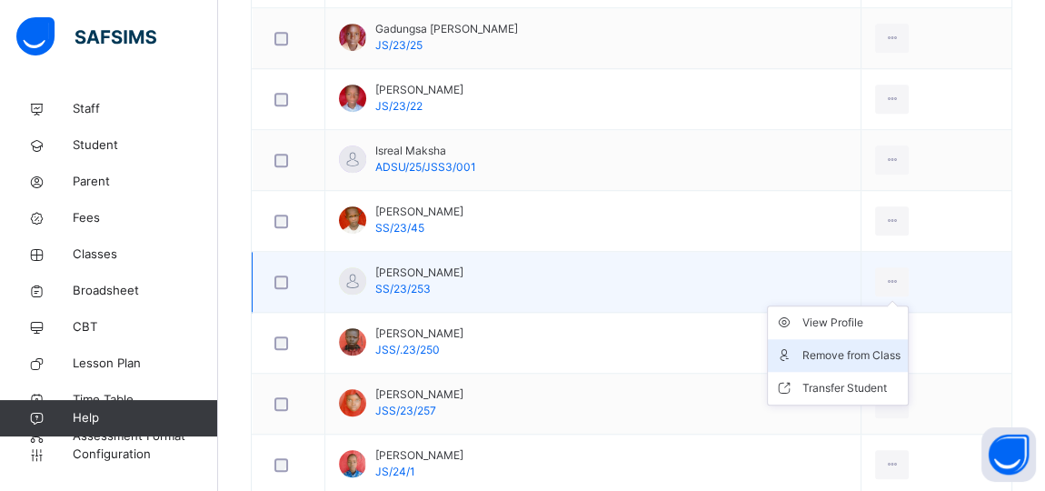
click at [853, 355] on div "Remove from Class" at bounding box center [852, 355] width 98 height 18
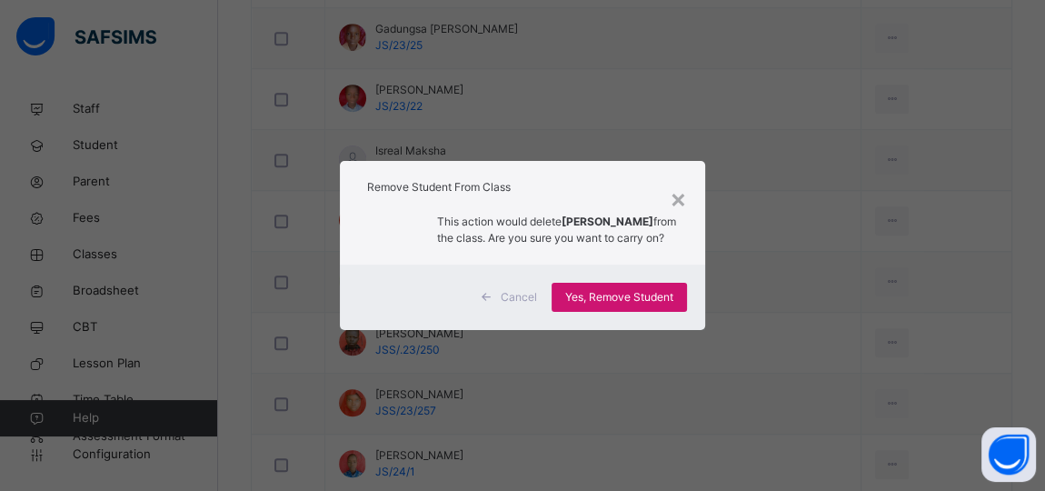
click at [645, 299] on span "Yes, Remove Student" at bounding box center [619, 297] width 108 height 16
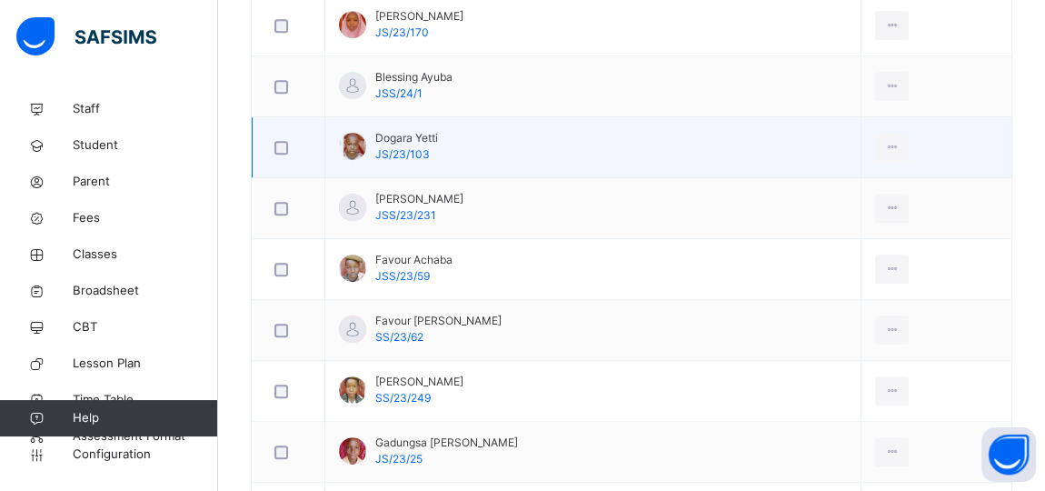
scroll to position [17, 0]
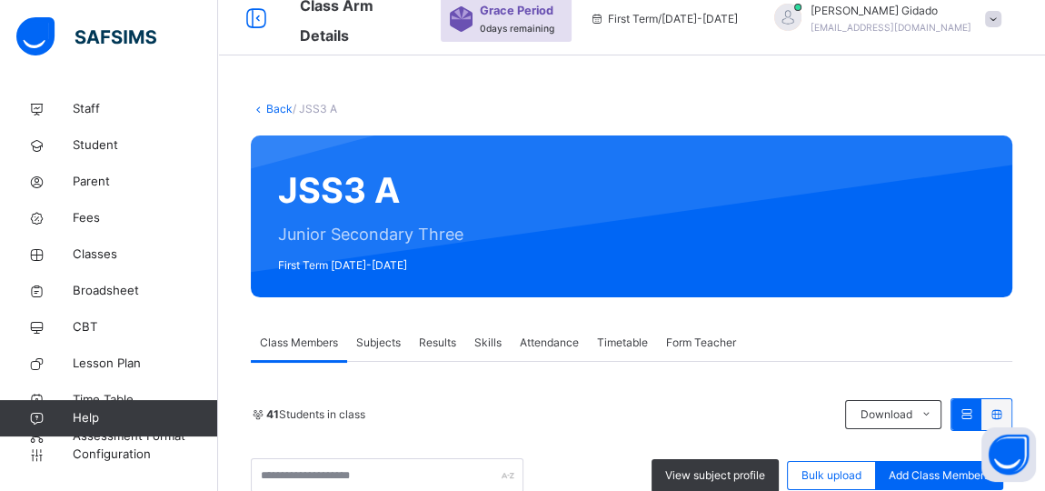
click at [271, 105] on link "Back" at bounding box center [279, 109] width 26 height 14
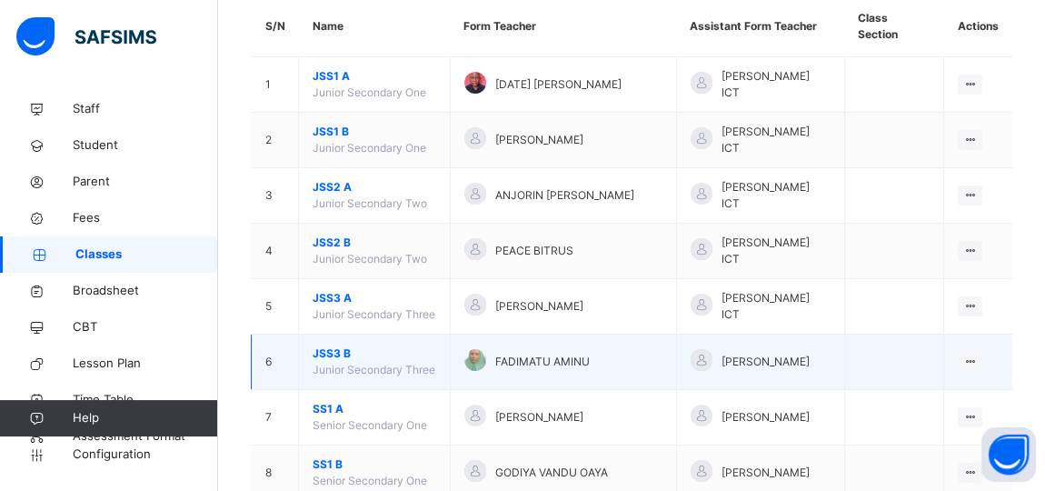
scroll to position [183, 0]
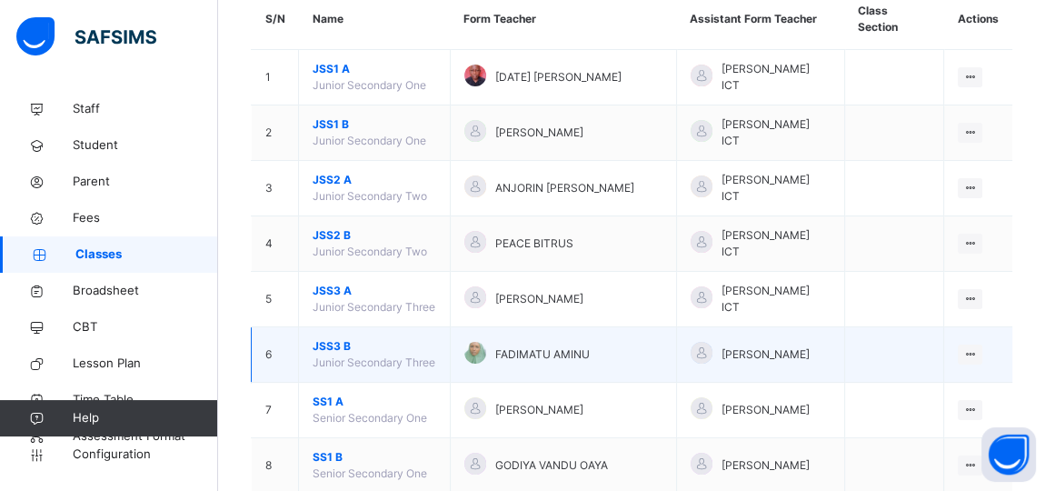
click at [331, 338] on span "JSS3 B" at bounding box center [375, 346] width 124 height 16
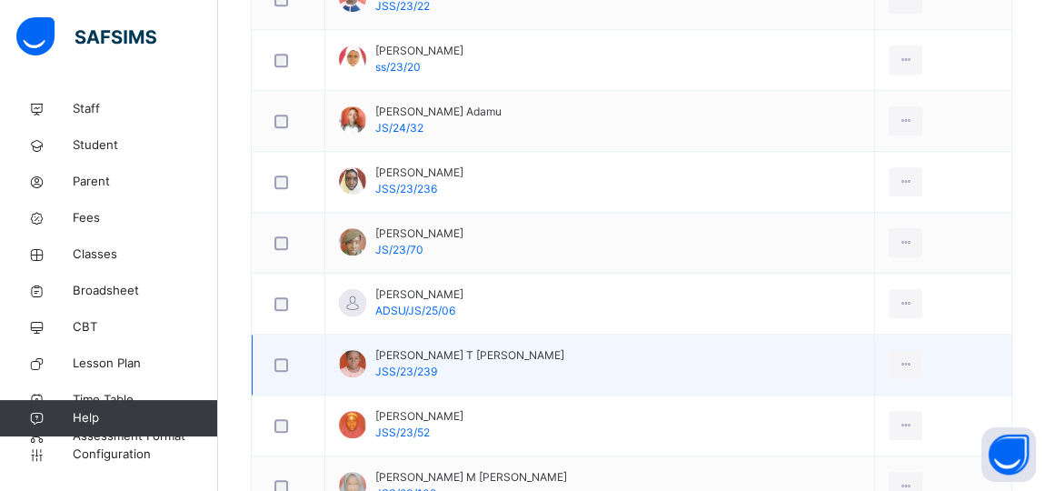
scroll to position [1340, 0]
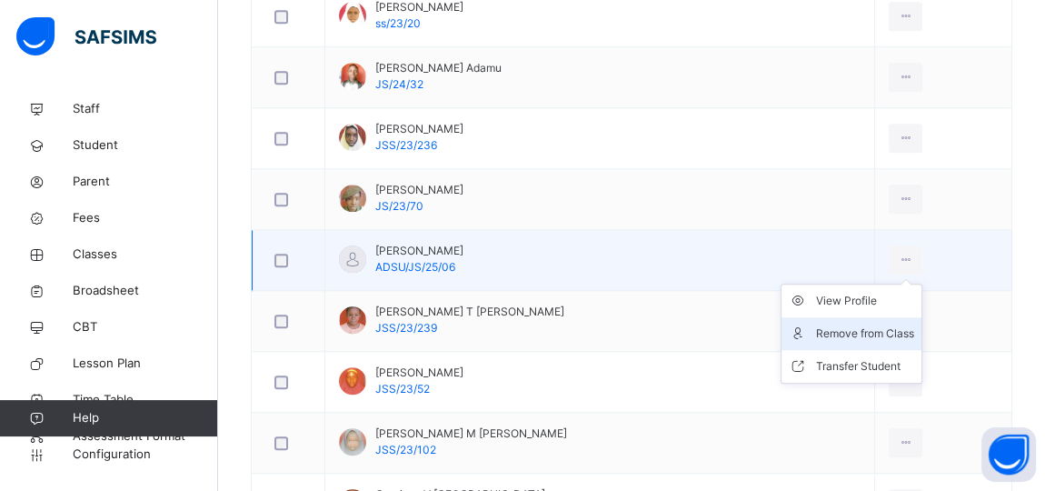
click at [863, 325] on div "Remove from Class" at bounding box center [865, 334] width 98 height 18
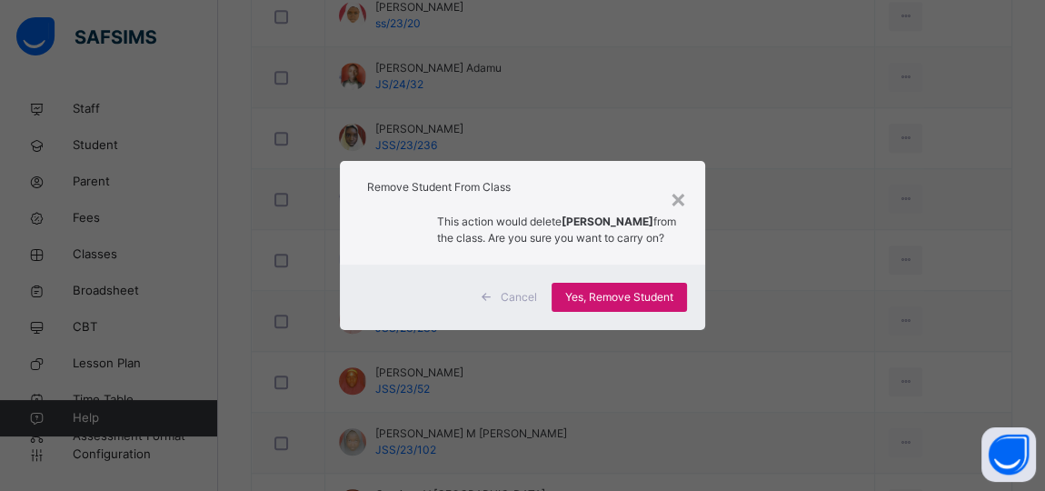
click at [654, 305] on span "Yes, Remove Student" at bounding box center [619, 297] width 108 height 16
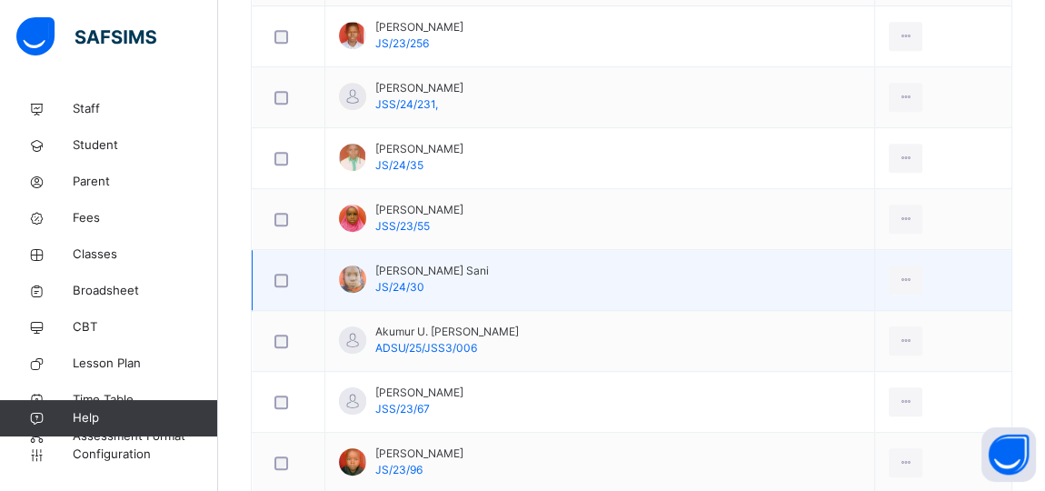
scroll to position [678, 0]
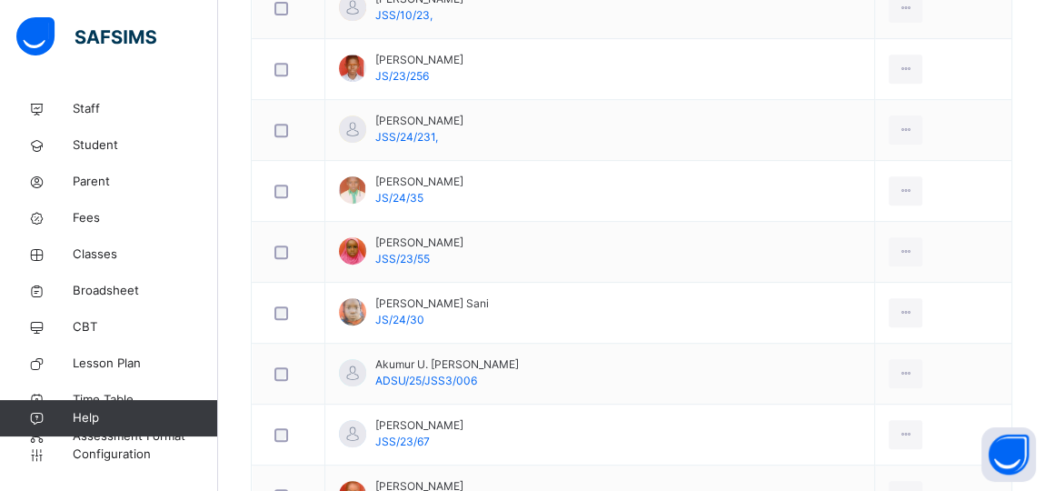
click at [0, 0] on div "Remove from Class" at bounding box center [0, 0] width 0 height 0
click at [0, 0] on div "× Remove Student From Class This action would delete from the class. Are you su…" at bounding box center [0, 0] width 0 height 0
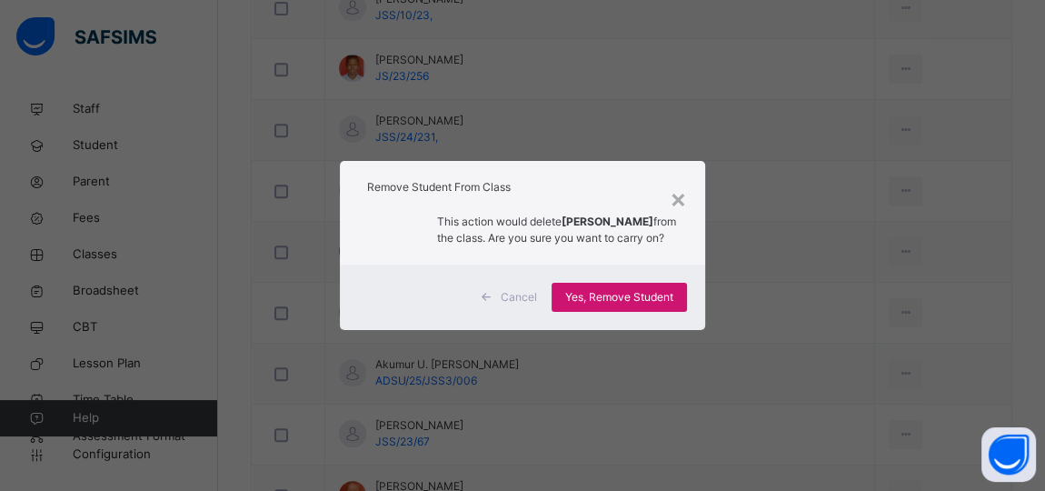
click at [613, 305] on span "Yes, Remove Student" at bounding box center [619, 297] width 108 height 16
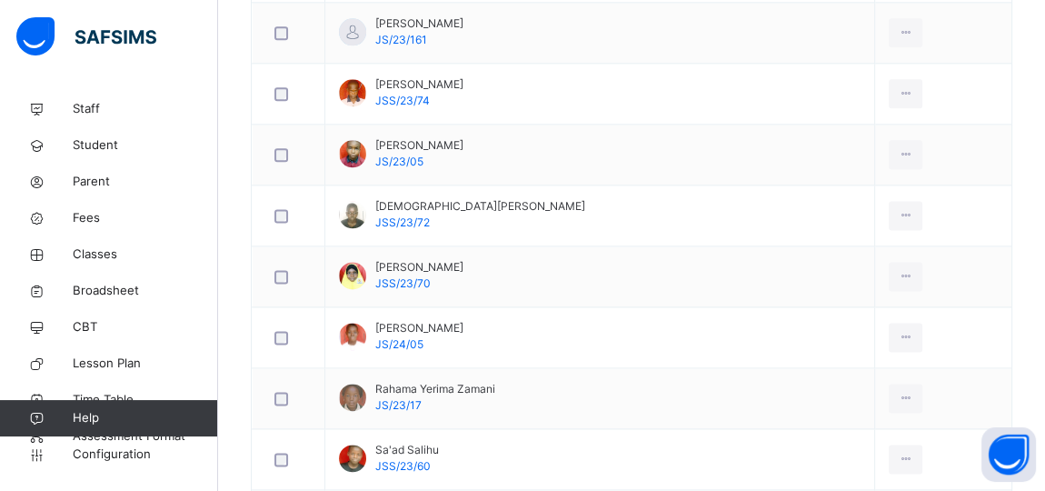
scroll to position [2001, 0]
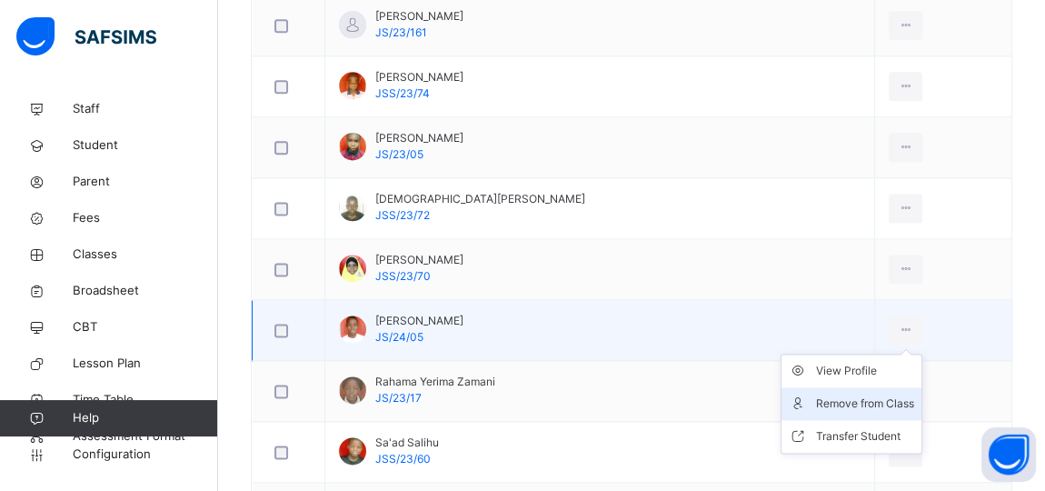
click at [875, 395] on div "Remove from Class" at bounding box center [865, 404] width 98 height 18
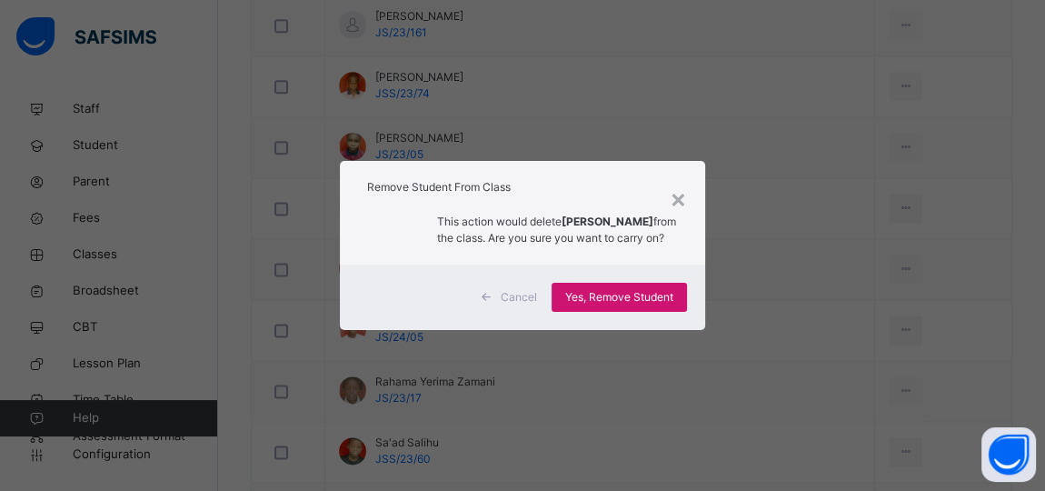
click at [651, 295] on span "Yes, Remove Student" at bounding box center [619, 297] width 108 height 16
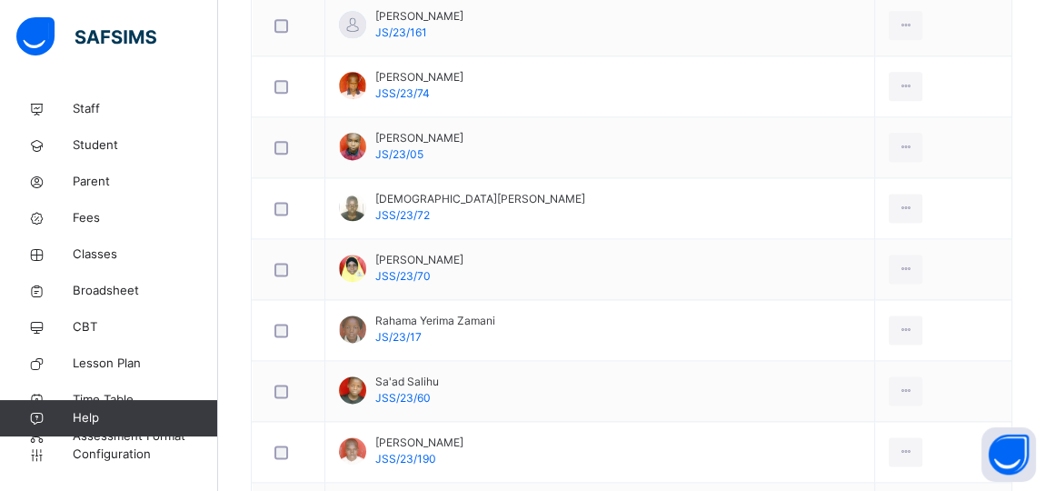
click at [608, 258] on td "Nana Aisha Ibrahim JSS/23/70" at bounding box center [600, 269] width 550 height 61
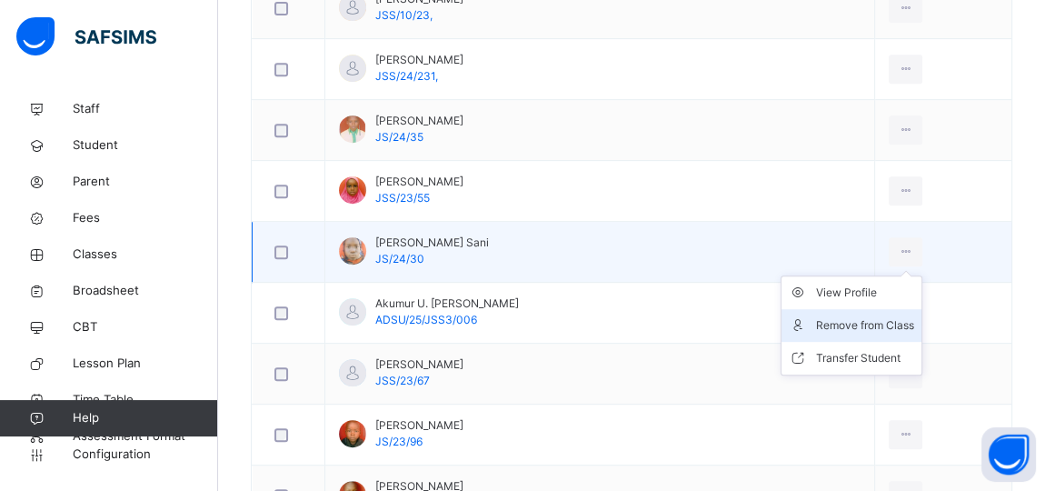
click at [861, 316] on div "Remove from Class" at bounding box center [865, 325] width 98 height 18
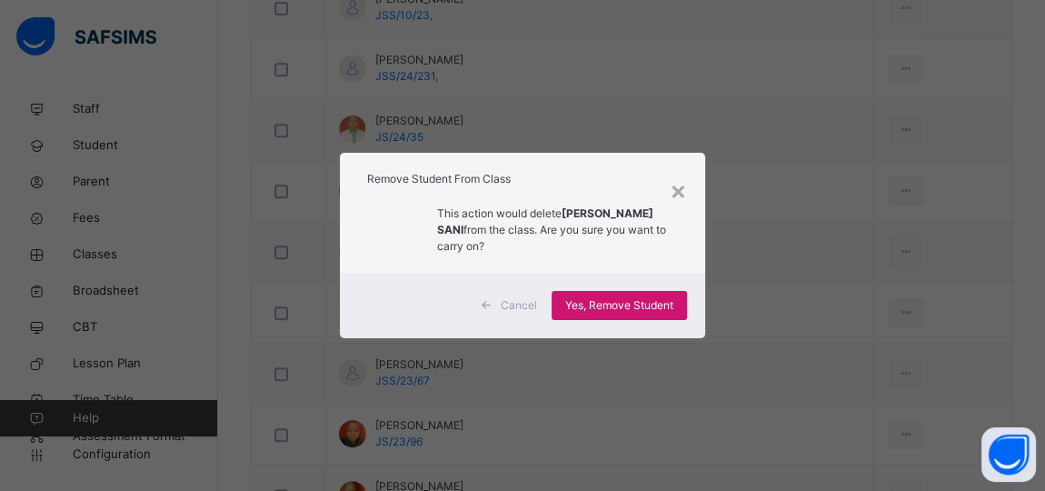
click at [662, 308] on span "Yes, Remove Student" at bounding box center [619, 305] width 108 height 16
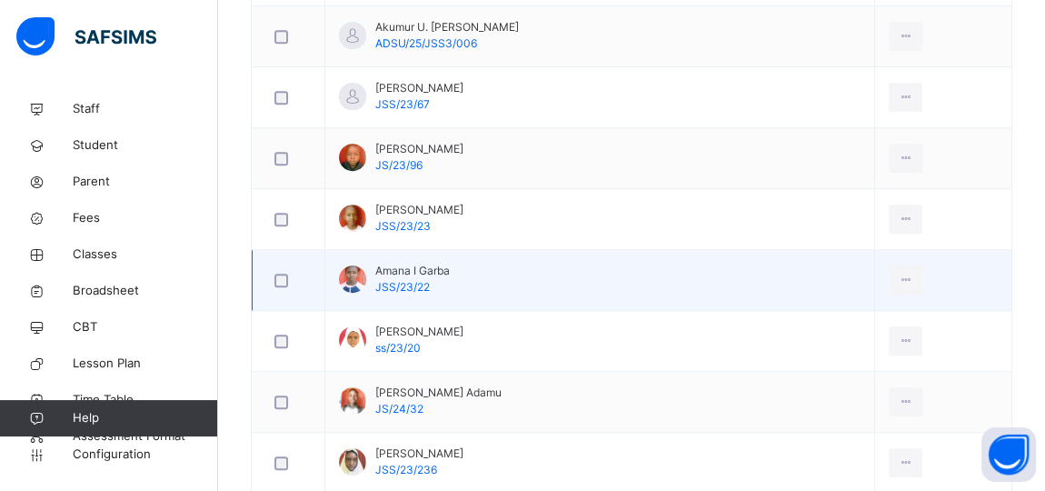
scroll to position [938, 0]
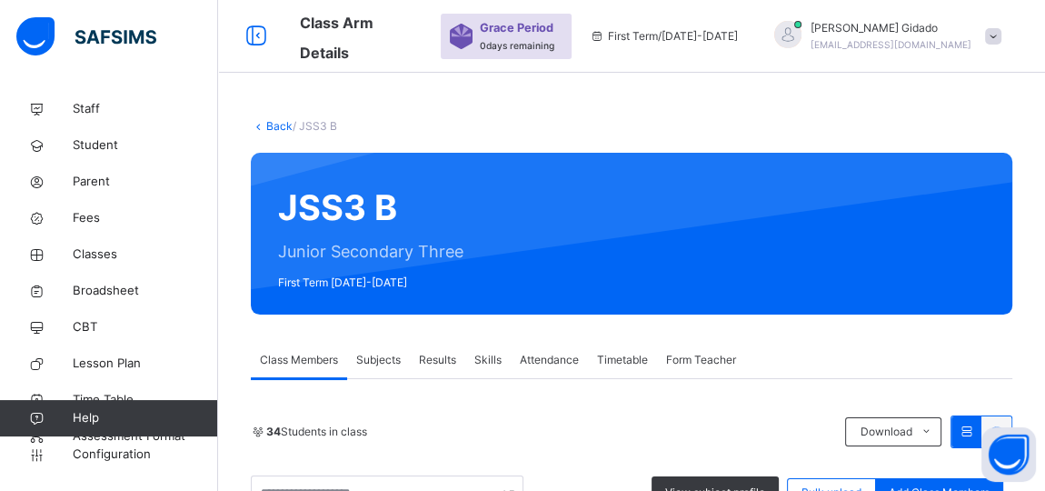
drag, startPoint x: 851, startPoint y: 225, endPoint x: 1056, endPoint y: 522, distance: 361.4
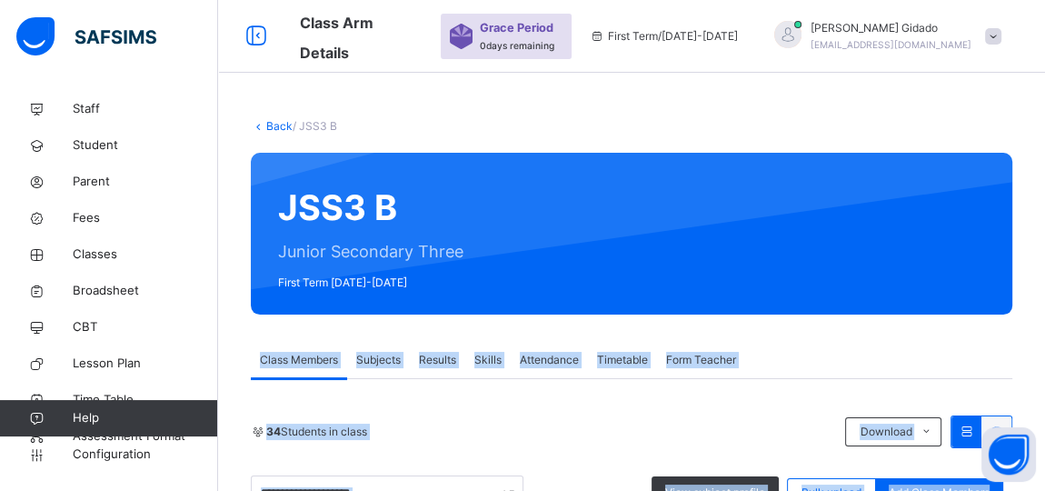
scroll to position [45, 0]
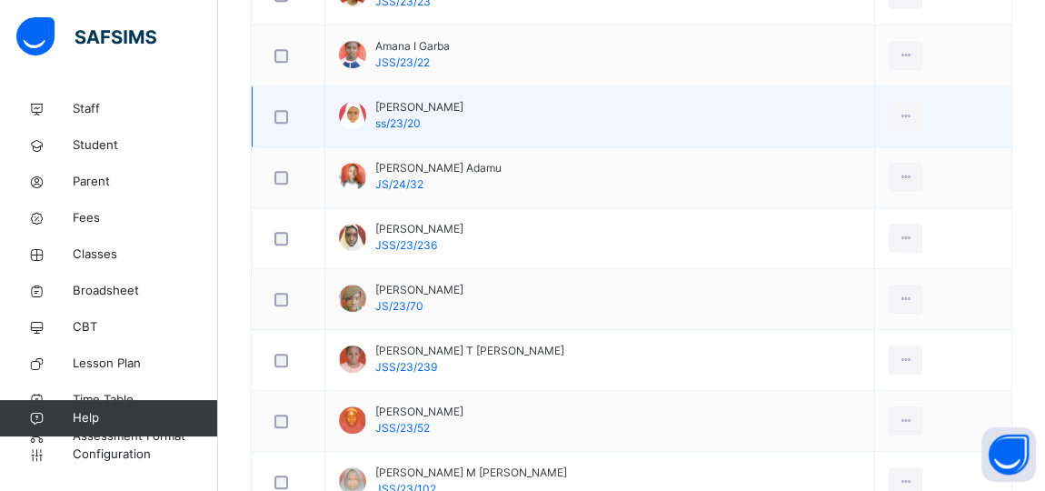
scroll to position [1120, 0]
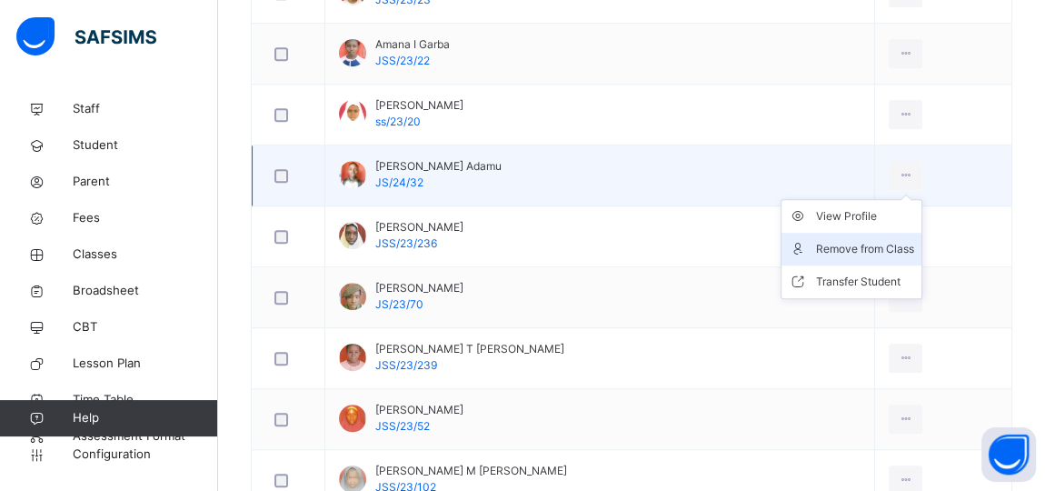
click at [874, 241] on div "Remove from Class" at bounding box center [865, 249] width 98 height 18
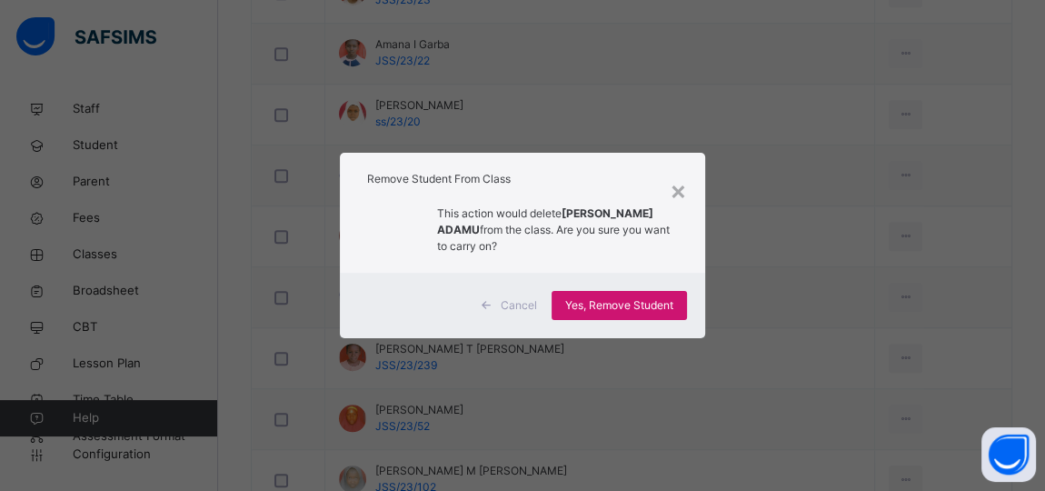
click at [645, 304] on span "Yes, Remove Student" at bounding box center [619, 305] width 108 height 16
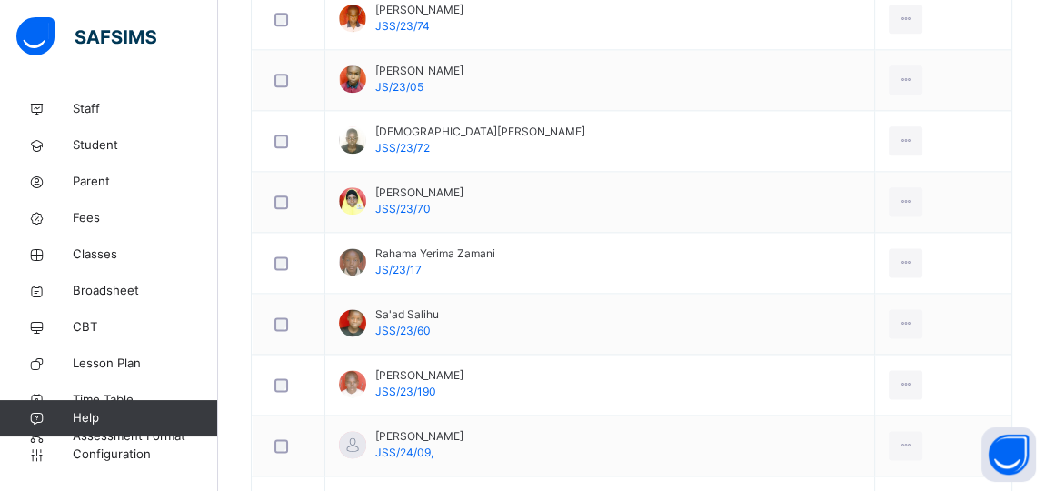
scroll to position [2029, 0]
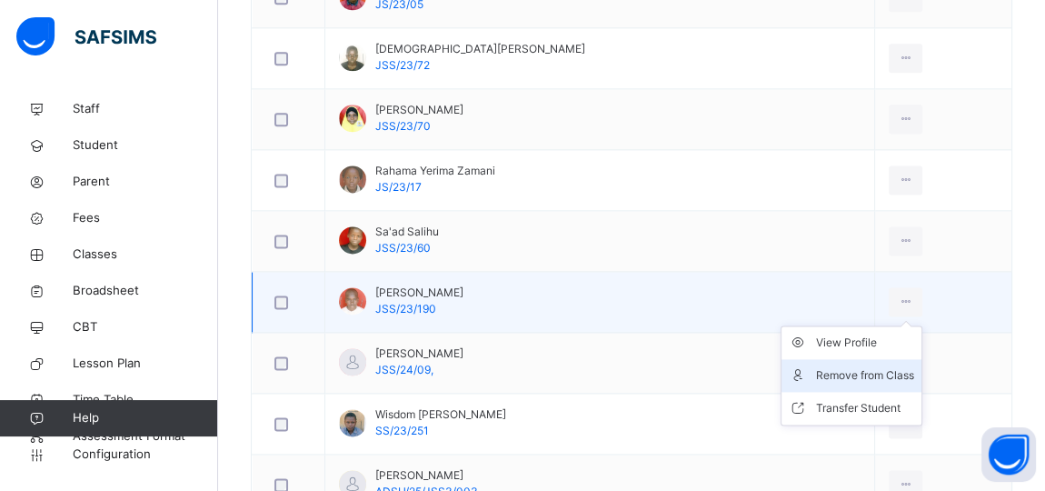
click at [870, 366] on div "Remove from Class" at bounding box center [865, 375] width 98 height 18
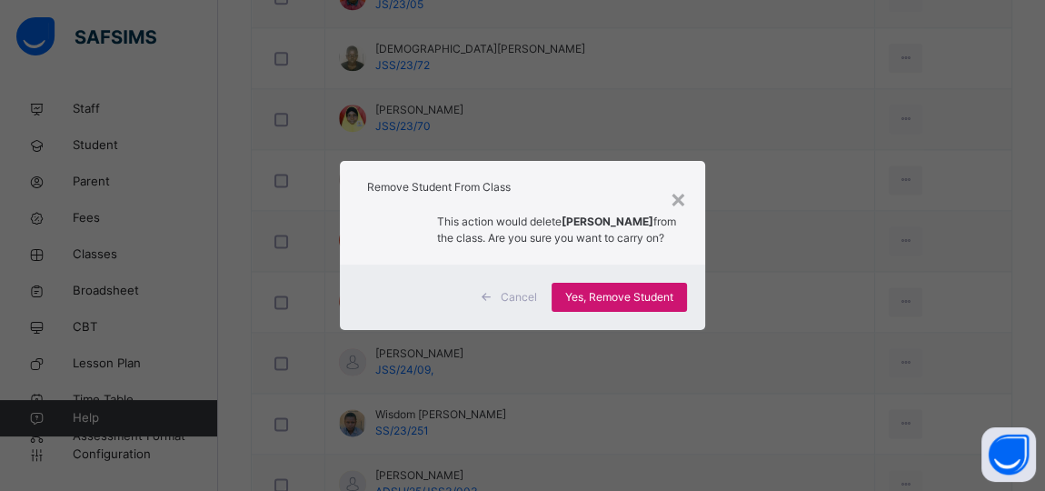
click at [605, 299] on span "Yes, Remove Student" at bounding box center [619, 297] width 108 height 16
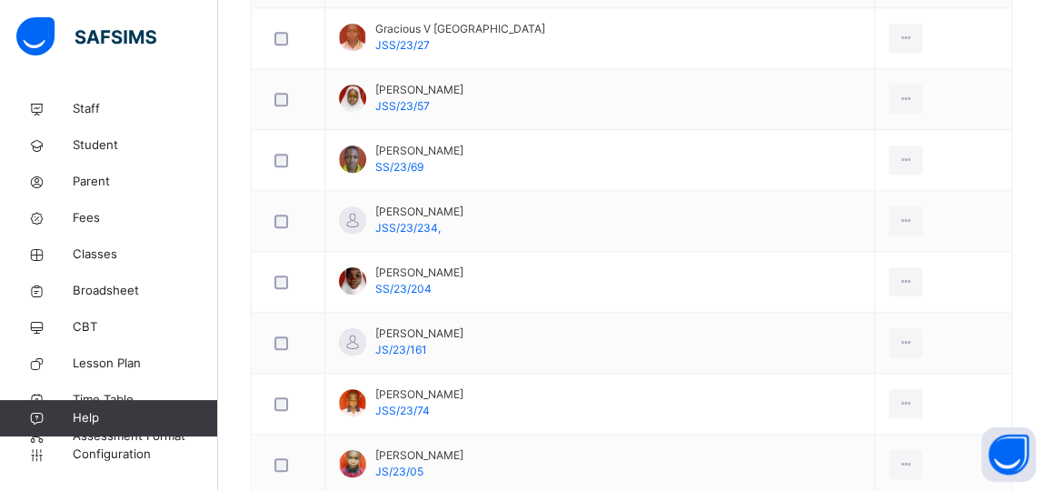
scroll to position [1533, 0]
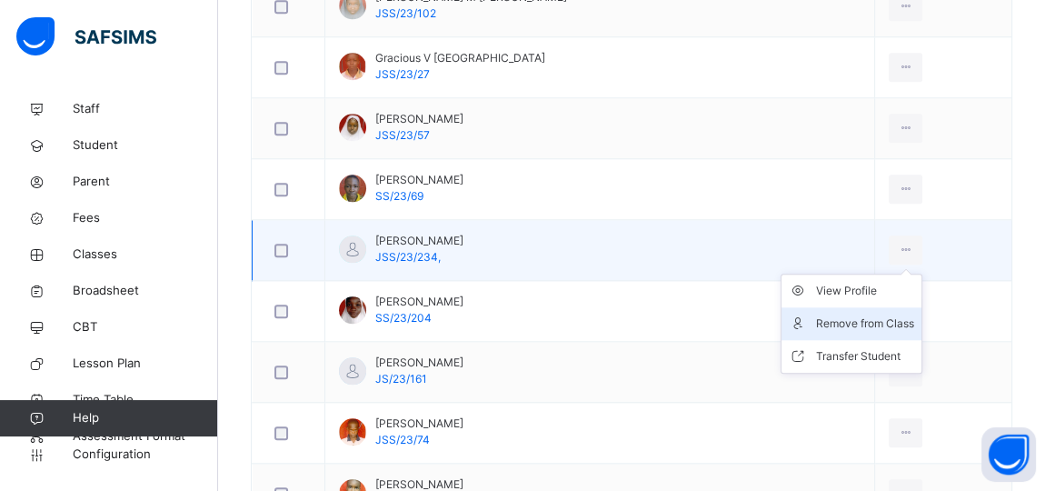
click at [863, 318] on div "Remove from Class" at bounding box center [865, 324] width 98 height 18
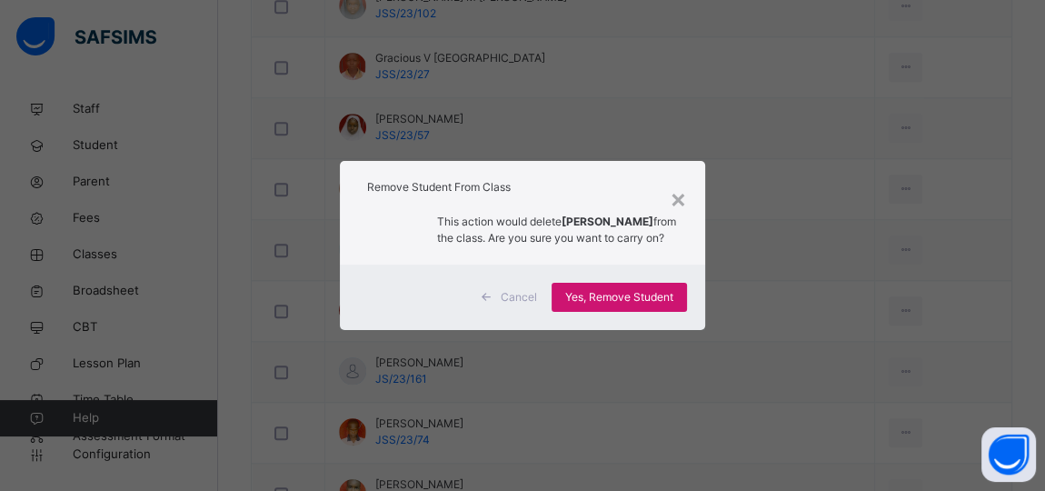
click at [599, 301] on span "Yes, Remove Student" at bounding box center [619, 297] width 108 height 16
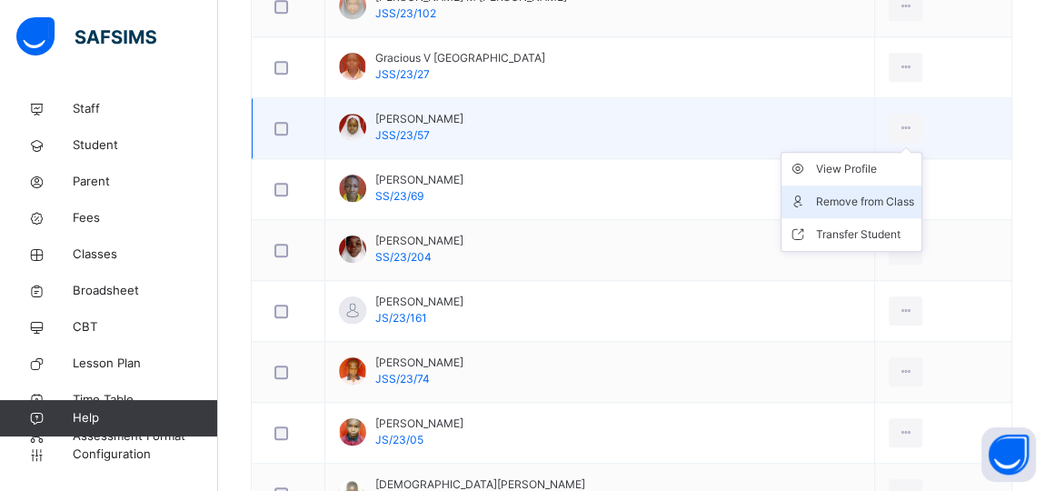
click at [862, 193] on div "Remove from Class" at bounding box center [865, 202] width 98 height 18
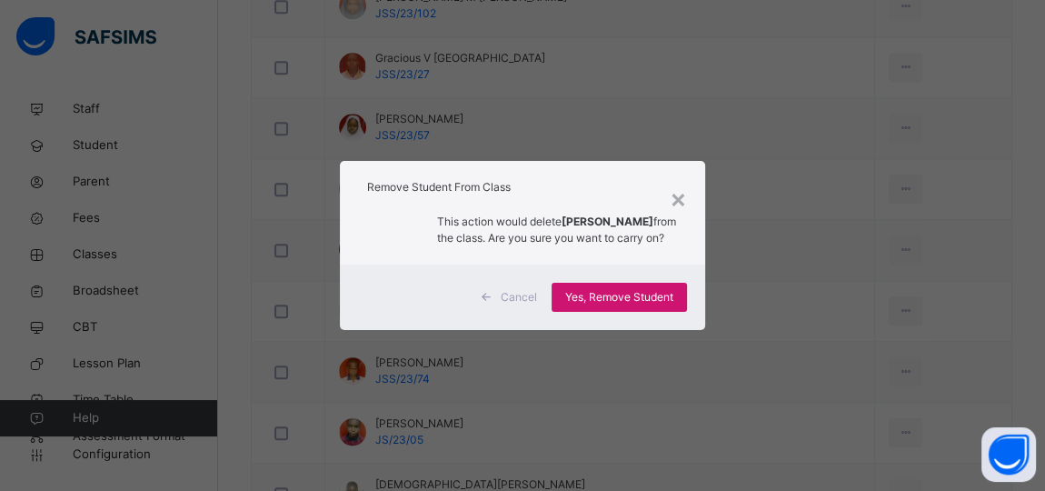
click at [645, 305] on span "Yes, Remove Student" at bounding box center [619, 297] width 108 height 16
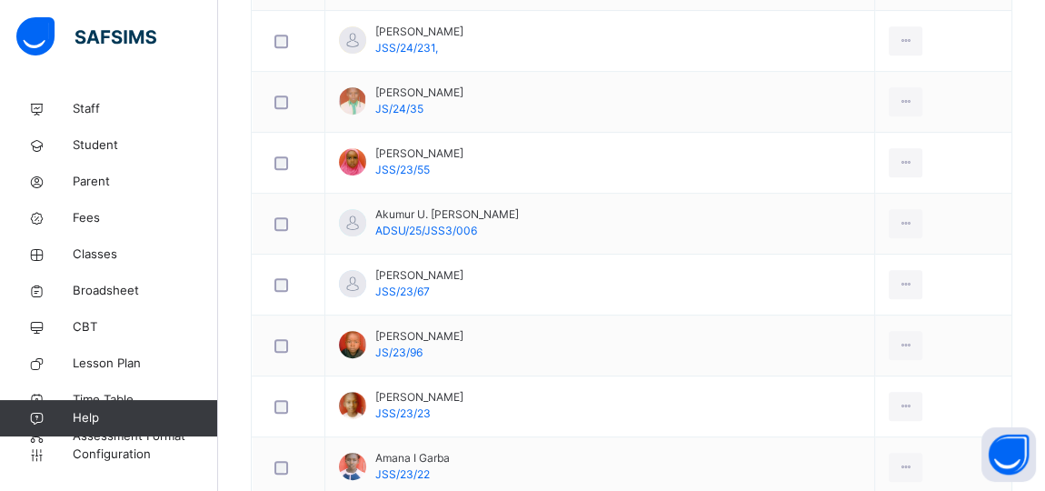
scroll to position [624, 0]
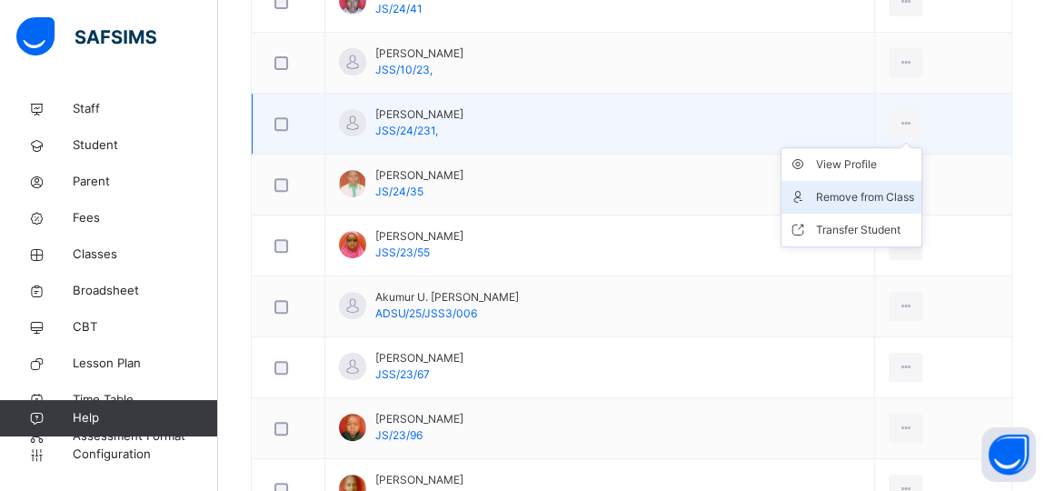
click at [840, 193] on div "Remove from Class" at bounding box center [865, 197] width 98 height 18
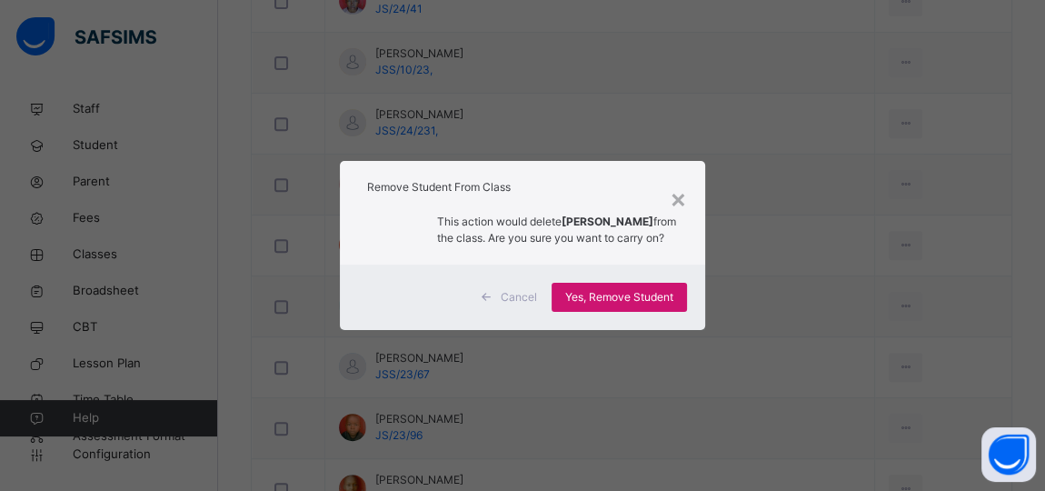
click at [642, 298] on span "Yes, Remove Student" at bounding box center [619, 297] width 108 height 16
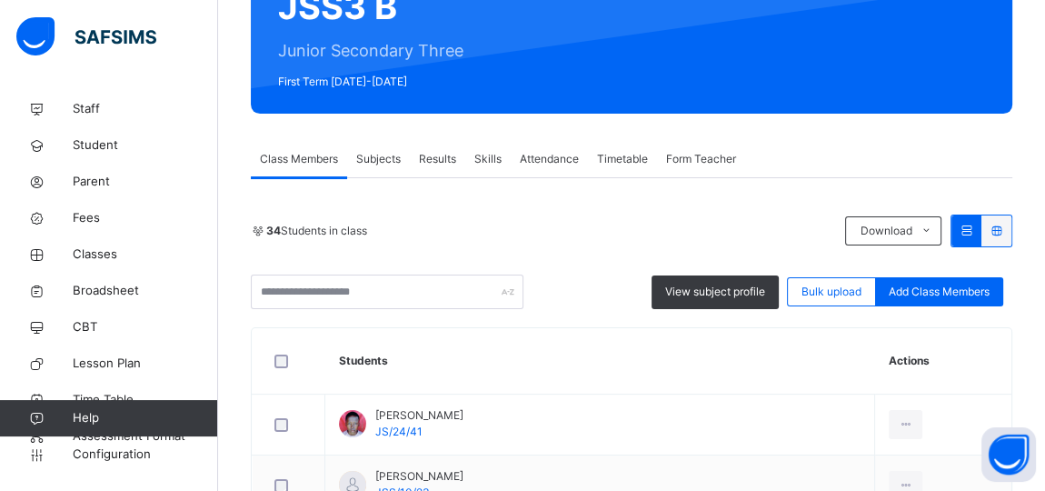
scroll to position [45, 0]
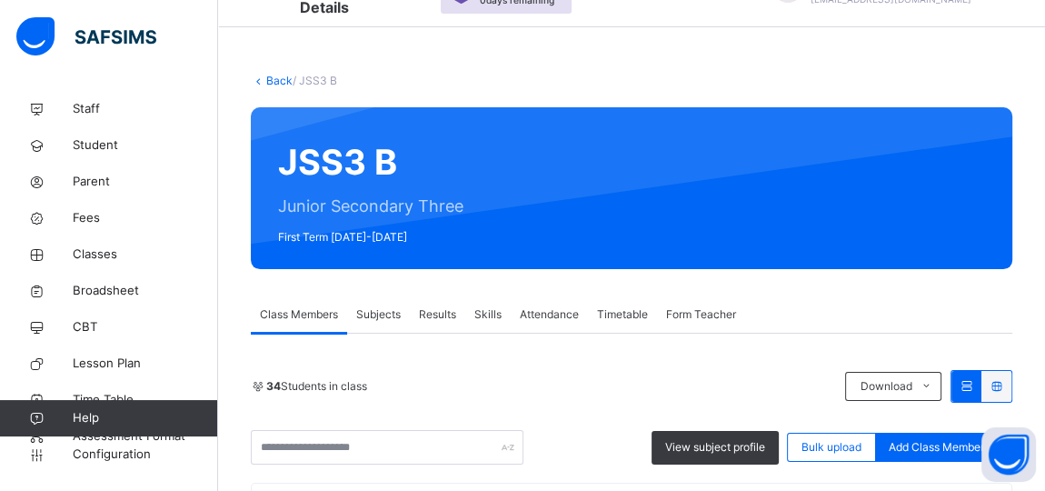
click at [274, 77] on link "Back" at bounding box center [279, 81] width 26 height 14
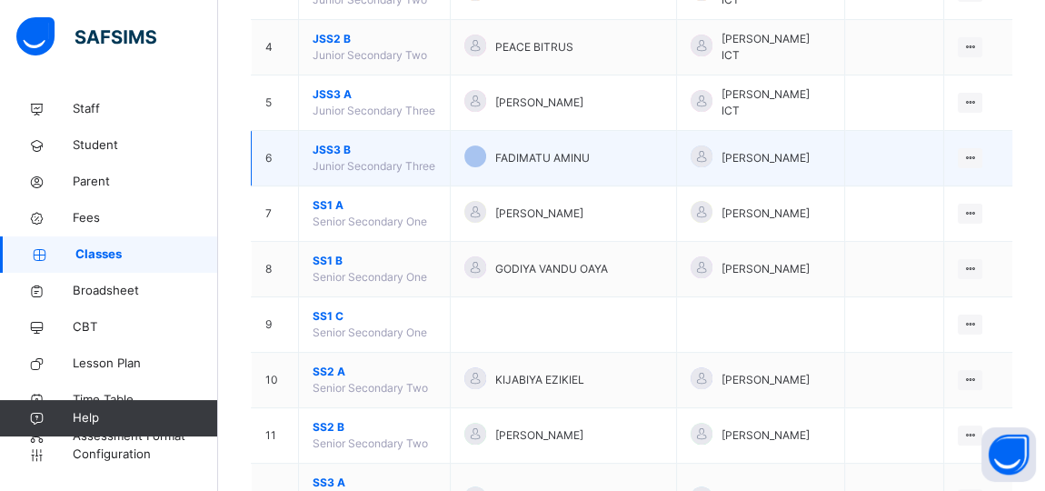
scroll to position [541, 0]
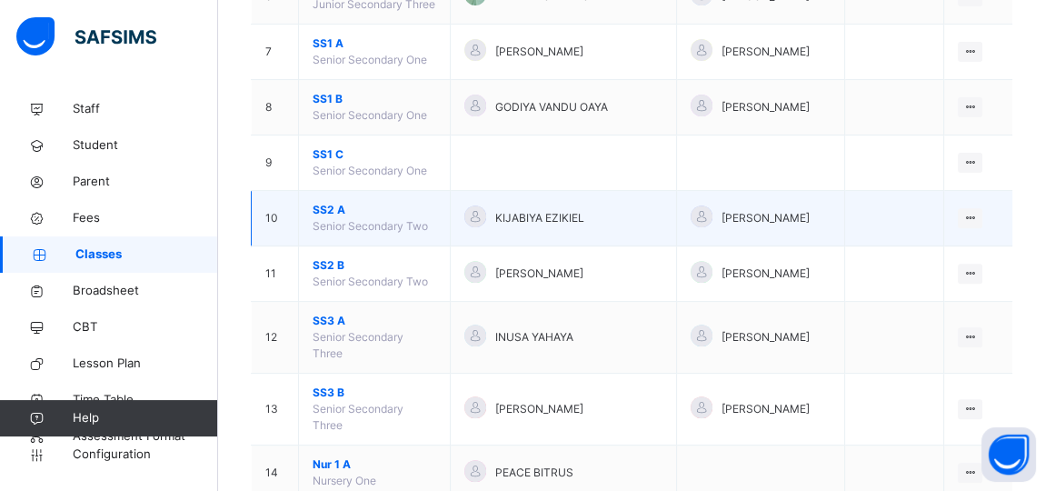
click at [321, 202] on span "SS2 A" at bounding box center [375, 210] width 124 height 16
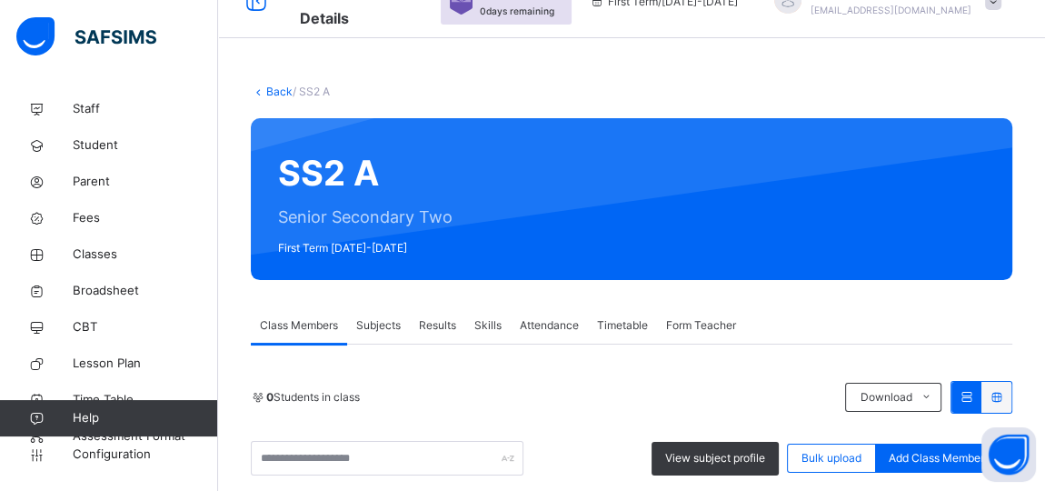
scroll to position [541, 0]
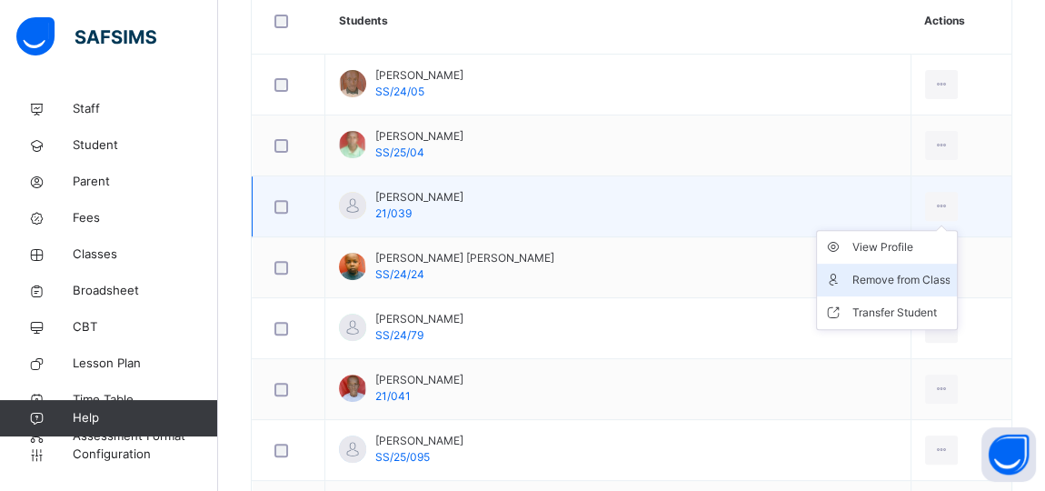
click at [888, 275] on div "Remove from Class" at bounding box center [901, 280] width 98 height 18
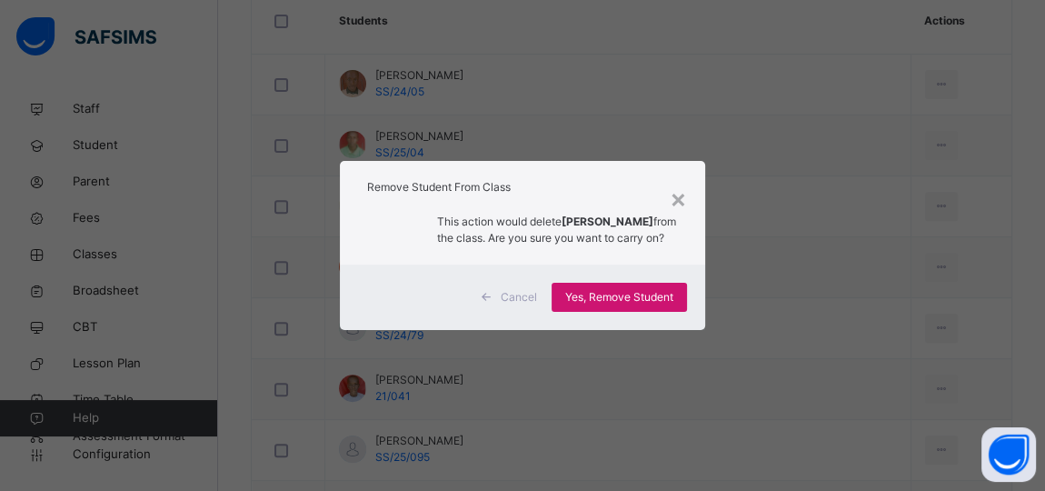
click at [655, 304] on span "Yes, Remove Student" at bounding box center [619, 297] width 108 height 16
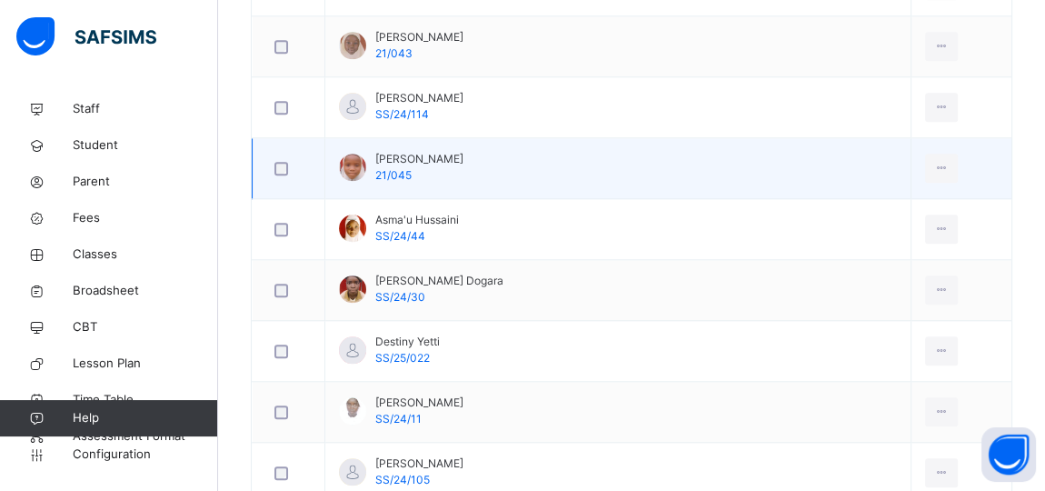
scroll to position [1616, 0]
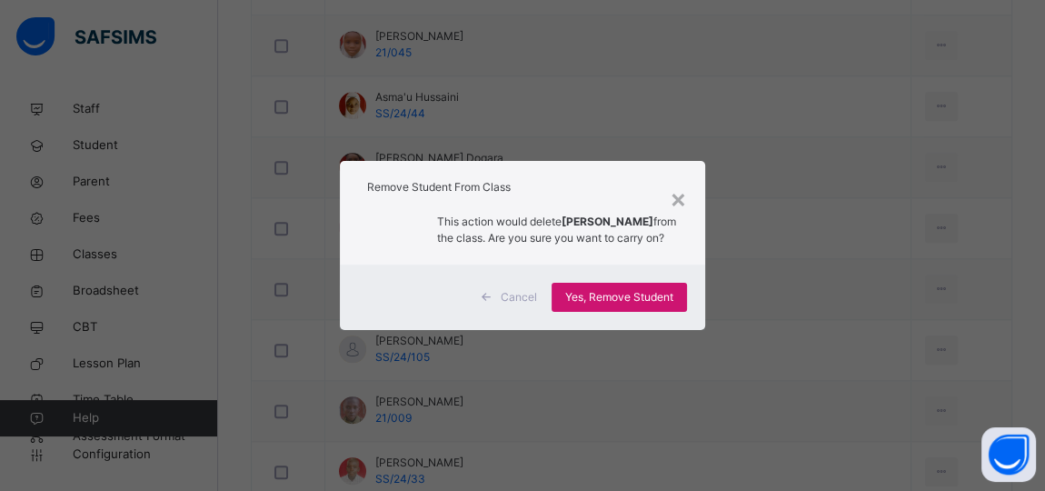
click at [609, 305] on span "Yes, Remove Student" at bounding box center [619, 297] width 108 height 16
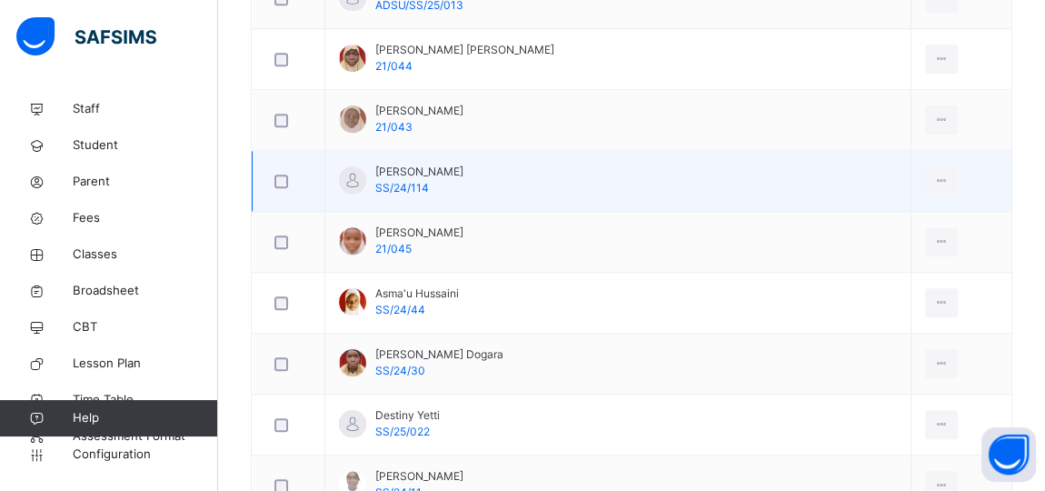
scroll to position [1285, 0]
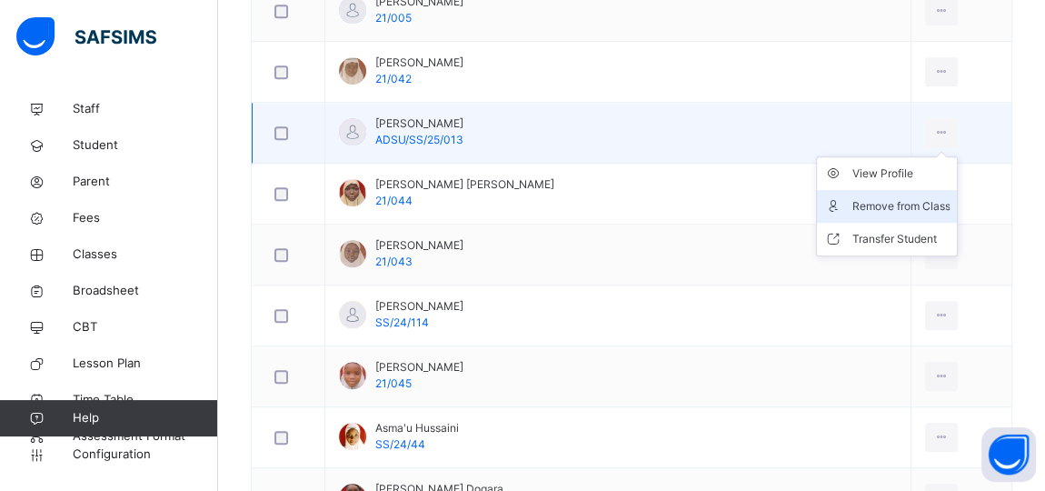
click at [886, 197] on div "Remove from Class" at bounding box center [901, 206] width 98 height 18
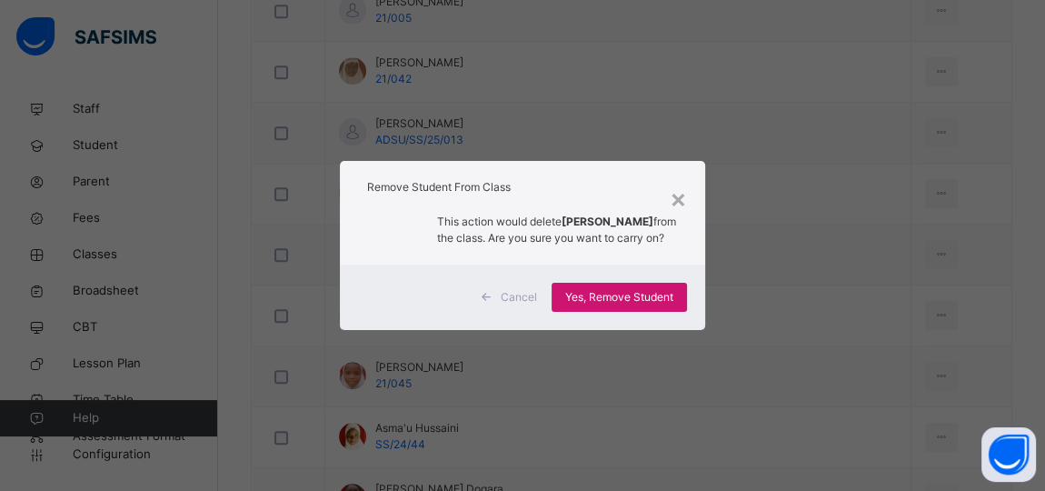
click at [646, 305] on span "Yes, Remove Student" at bounding box center [619, 297] width 108 height 16
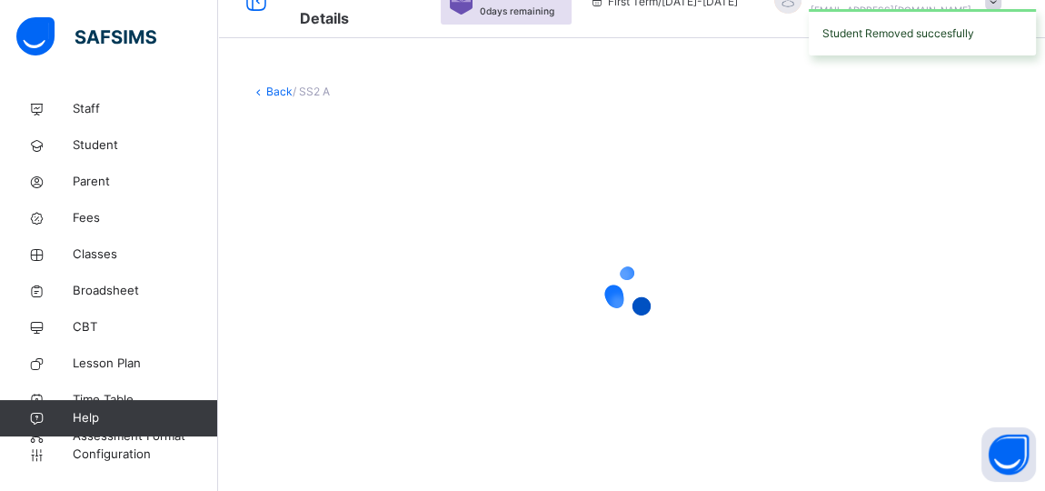
click at [646, 306] on icon at bounding box center [631, 291] width 73 height 73
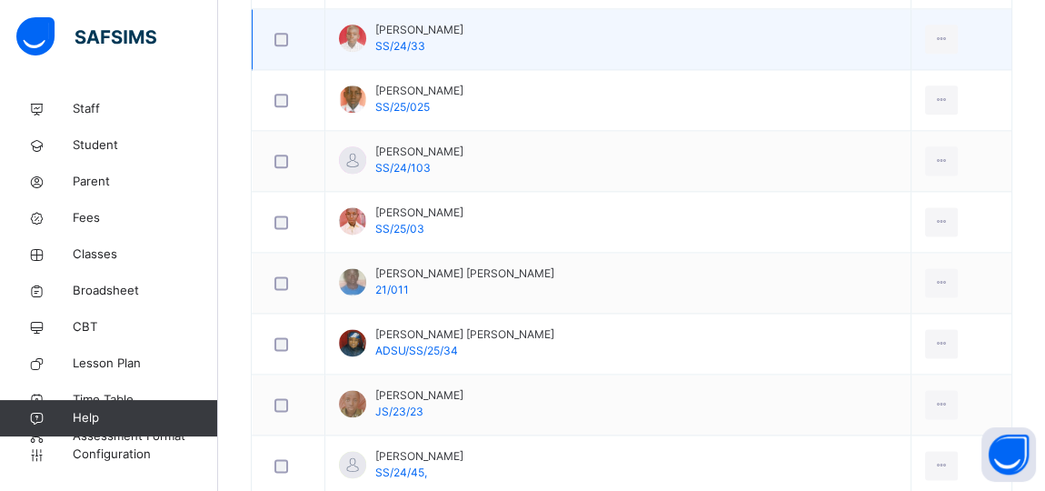
scroll to position [2029, 0]
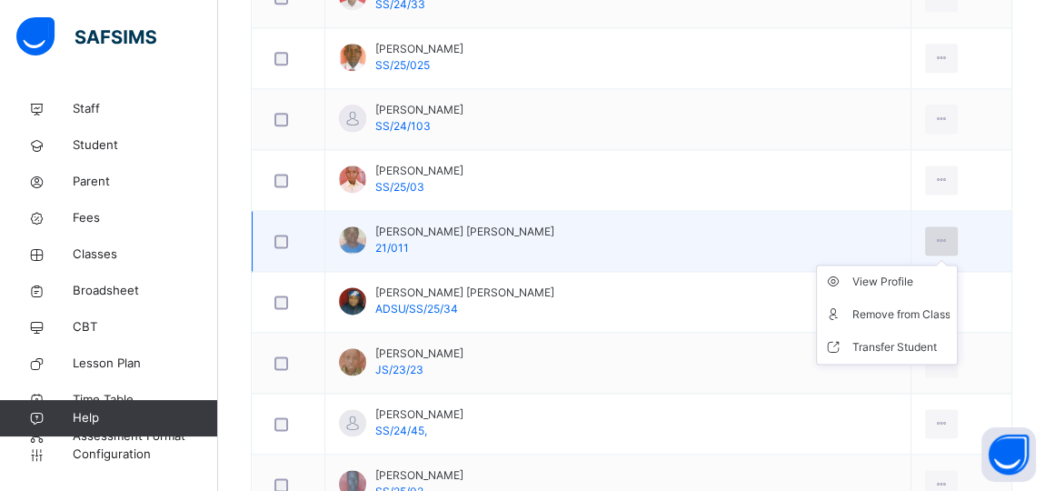
click at [935, 233] on icon at bounding box center [942, 241] width 15 height 16
click at [858, 305] on div "Remove from Class" at bounding box center [901, 314] width 98 height 18
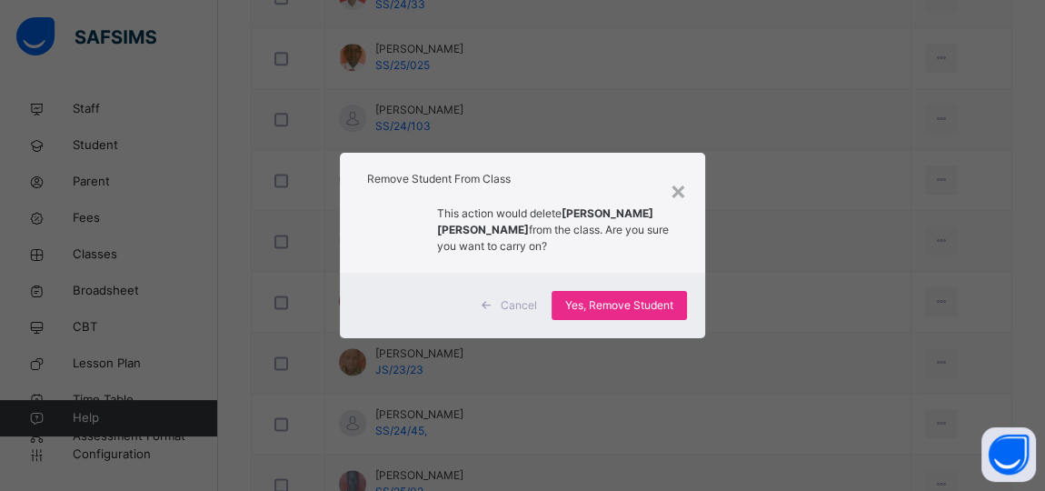
scroll to position [2111, 0]
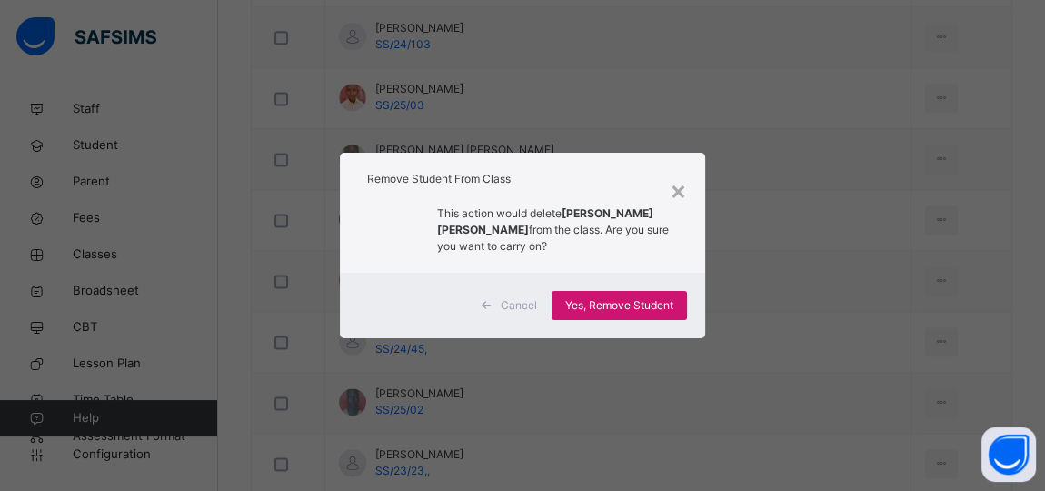
click at [666, 305] on span "Yes, Remove Student" at bounding box center [619, 305] width 108 height 16
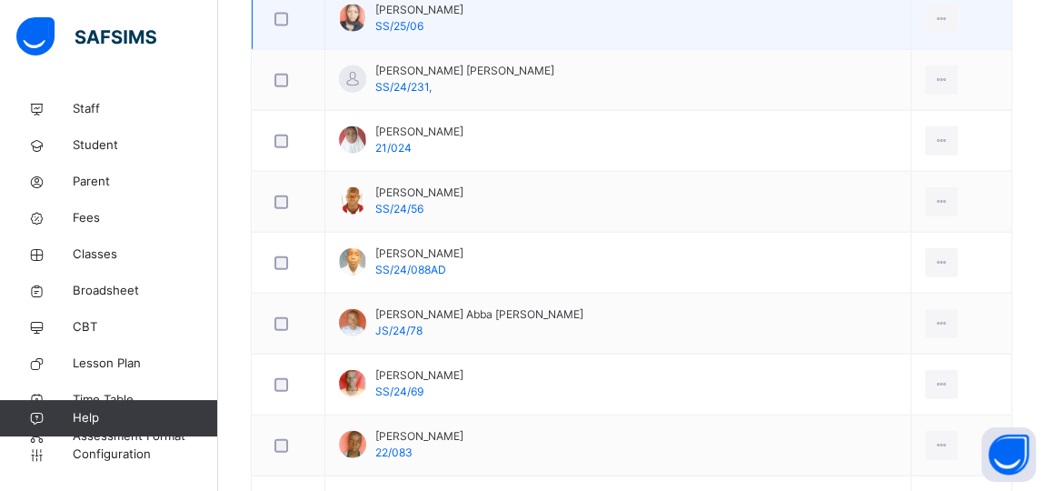
scroll to position [3599, 0]
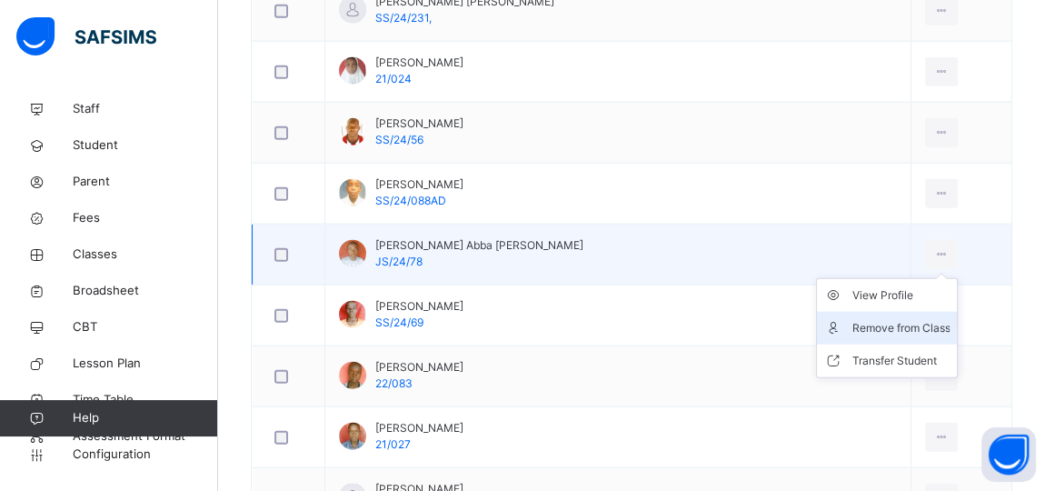
click at [882, 312] on li "Remove from Class" at bounding box center [887, 328] width 140 height 33
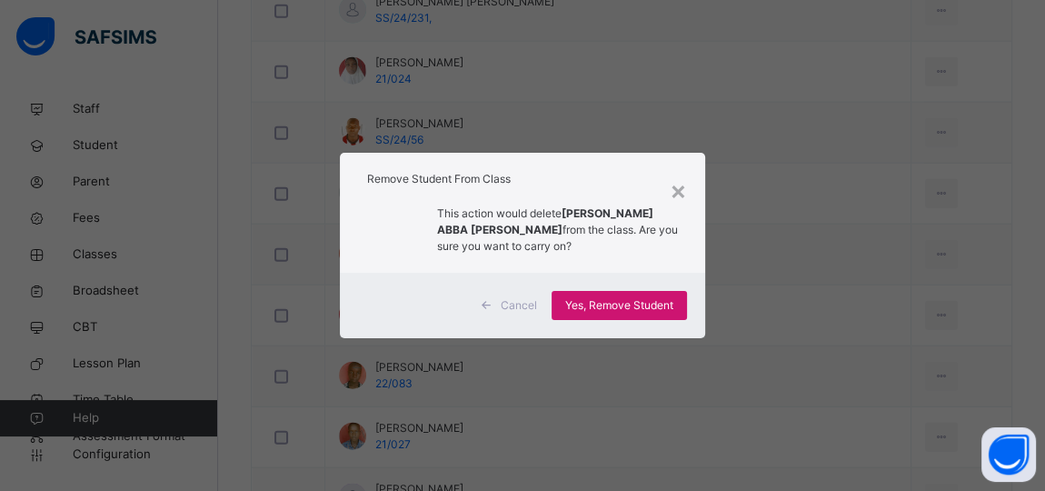
click at [665, 295] on div "Yes, Remove Student" at bounding box center [619, 305] width 135 height 29
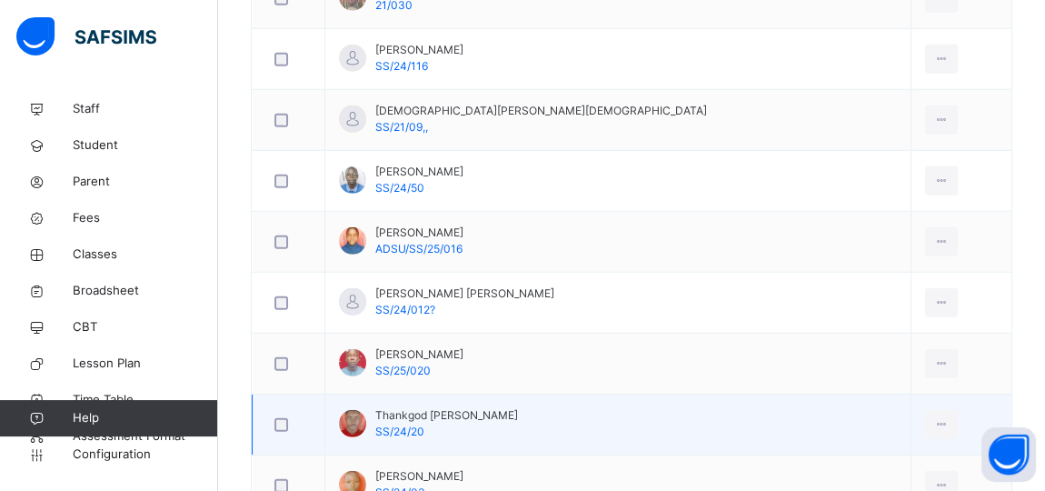
scroll to position [4510, 0]
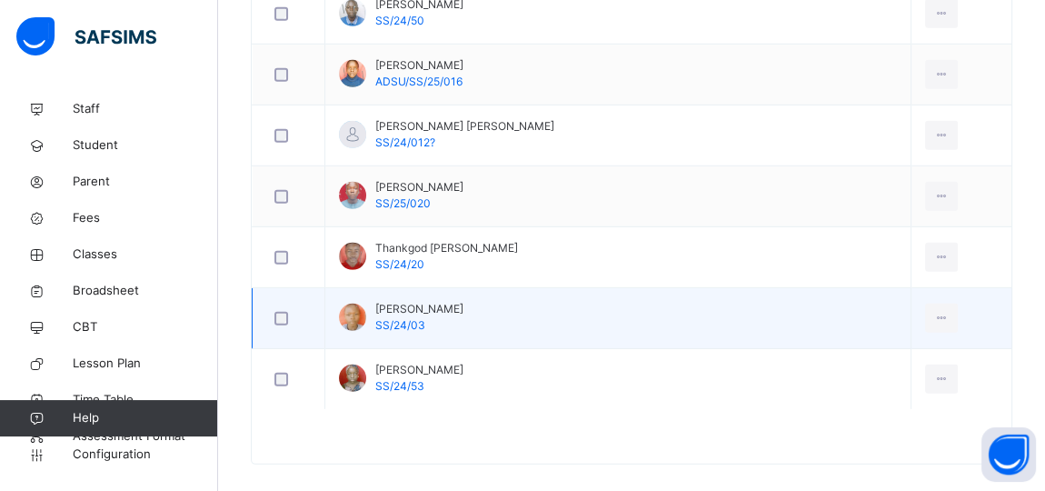
click at [935, 310] on icon at bounding box center [942, 318] width 15 height 16
click at [0, 0] on ul "View Profile Remove from Class Transfer Student" at bounding box center [0, 0] width 0 height 0
click at [935, 310] on icon at bounding box center [942, 318] width 15 height 16
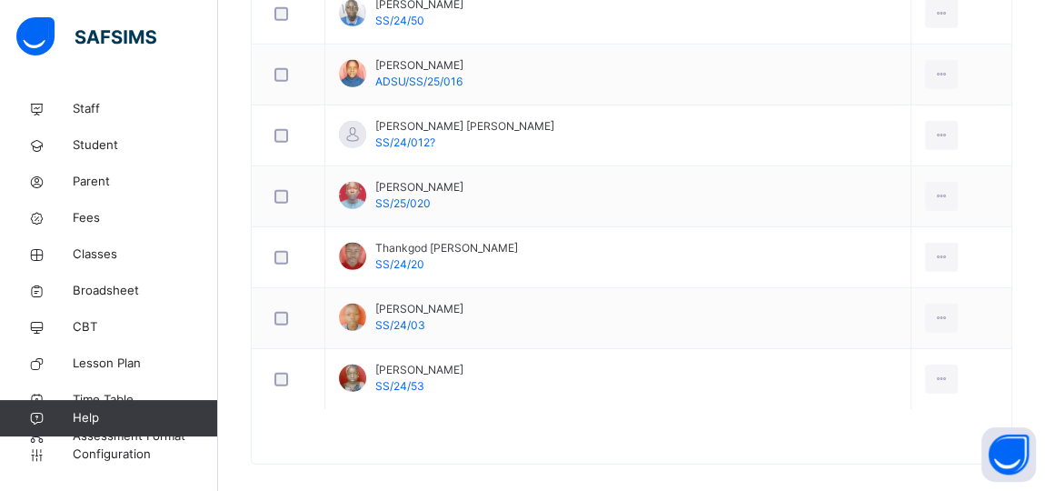
click at [0, 0] on div "Remove from Class" at bounding box center [0, 0] width 0 height 0
click at [0, 0] on div "× Remove Student From Class This action would delete from the class. Are you su…" at bounding box center [0, 0] width 0 height 0
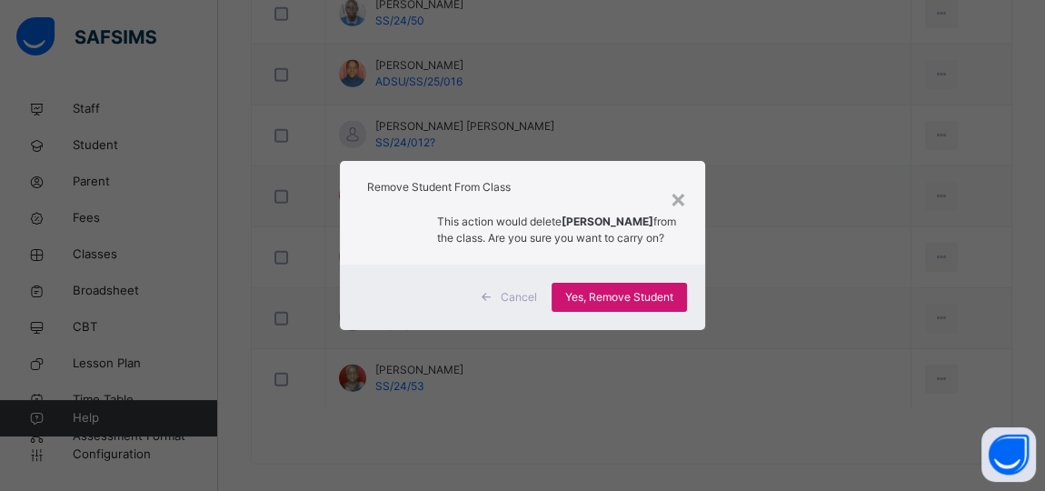
click at [615, 299] on span "Yes, Remove Student" at bounding box center [619, 297] width 108 height 16
click at [615, 300] on span "Yes, Remove Student" at bounding box center [619, 297] width 108 height 16
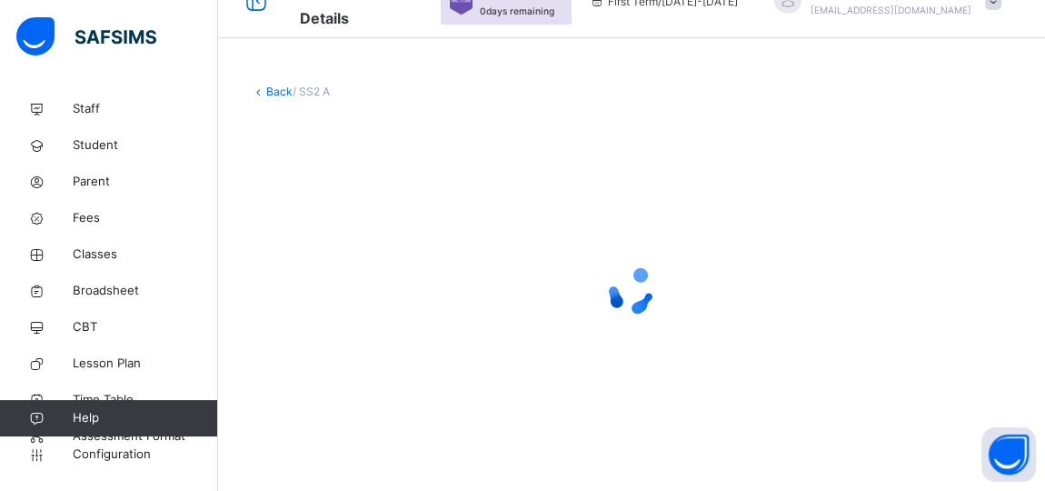
scroll to position [35, 0]
